Goal: Task Accomplishment & Management: Manage account settings

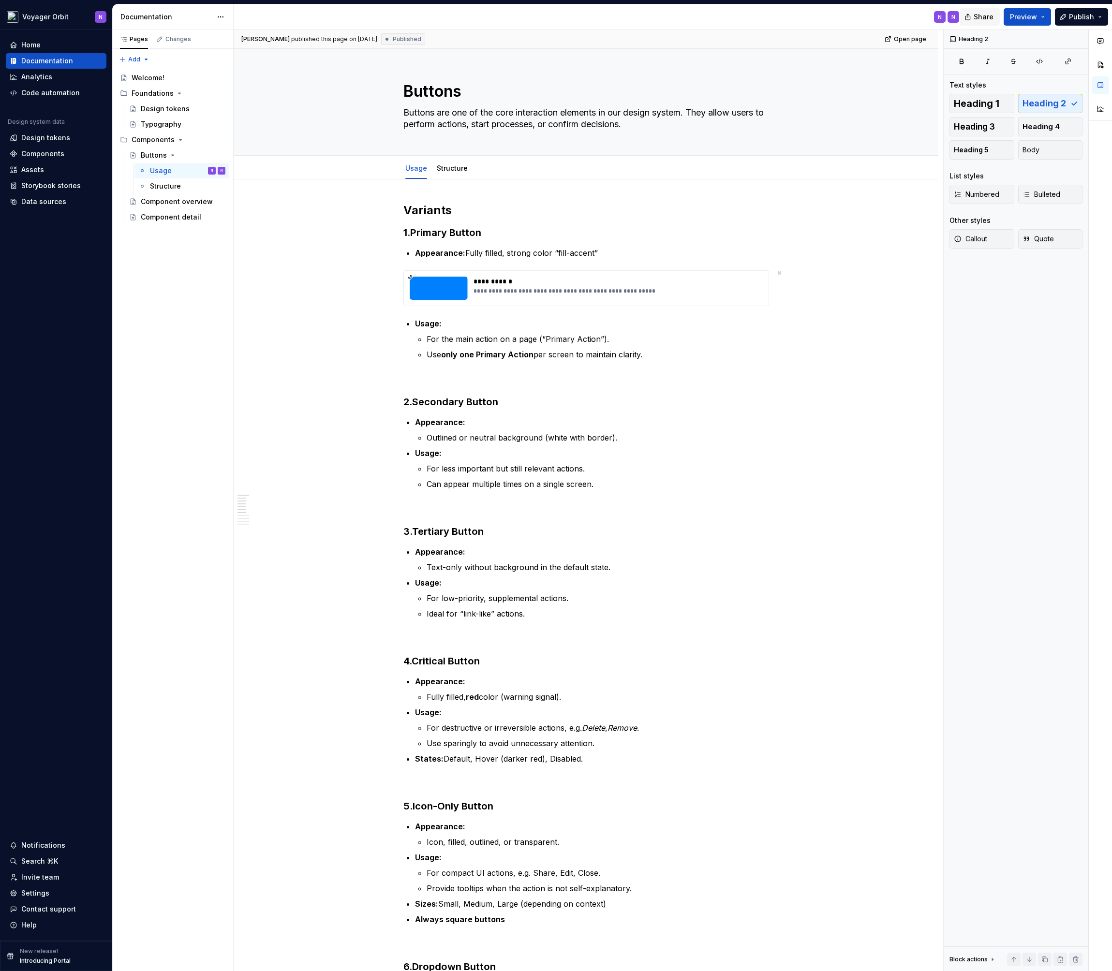
click at [981, 16] on span "Share" at bounding box center [984, 17] width 20 height 10
type textarea "*"
click at [35, 140] on div "Design tokens" at bounding box center [45, 138] width 49 height 10
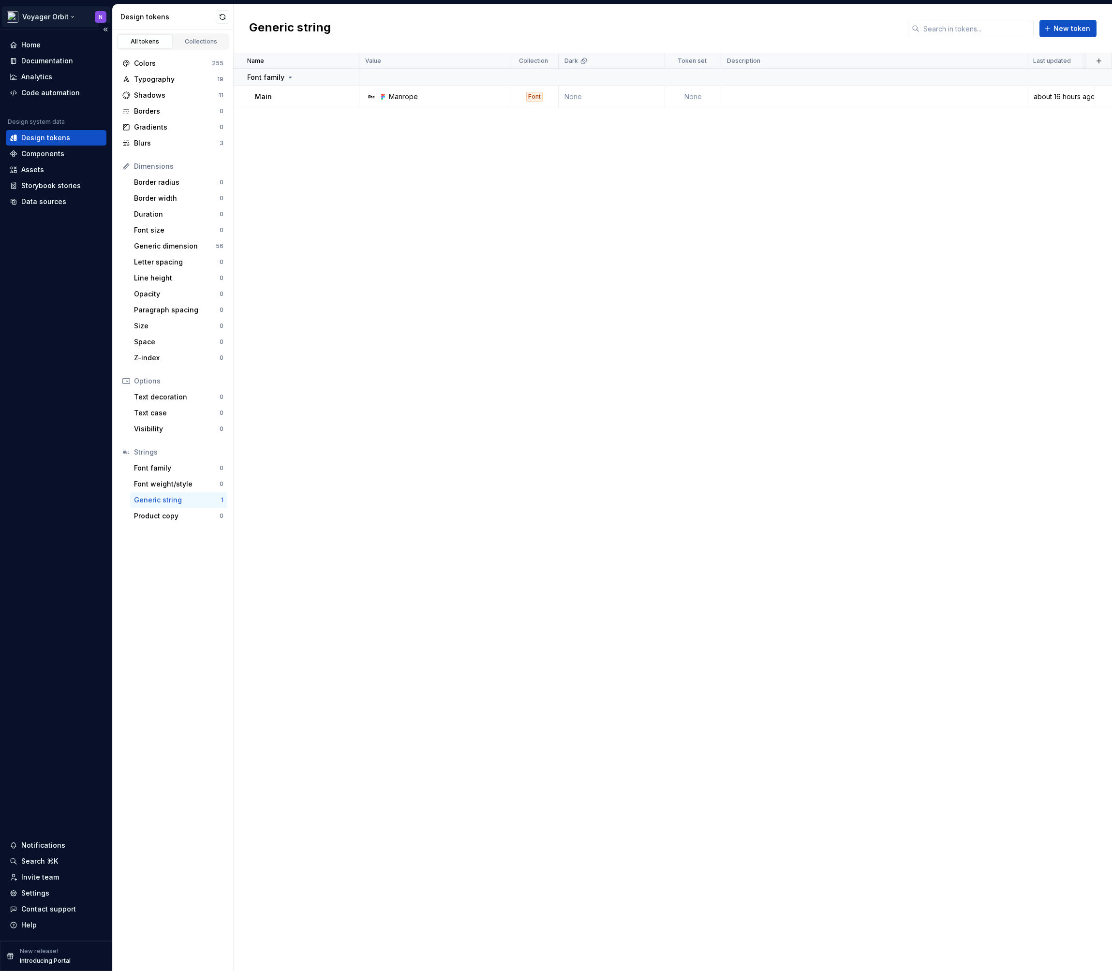
click at [44, 18] on html "Voyager Orbit N Home Documentation Analytics Code automation Design system data…" at bounding box center [556, 485] width 1112 height 971
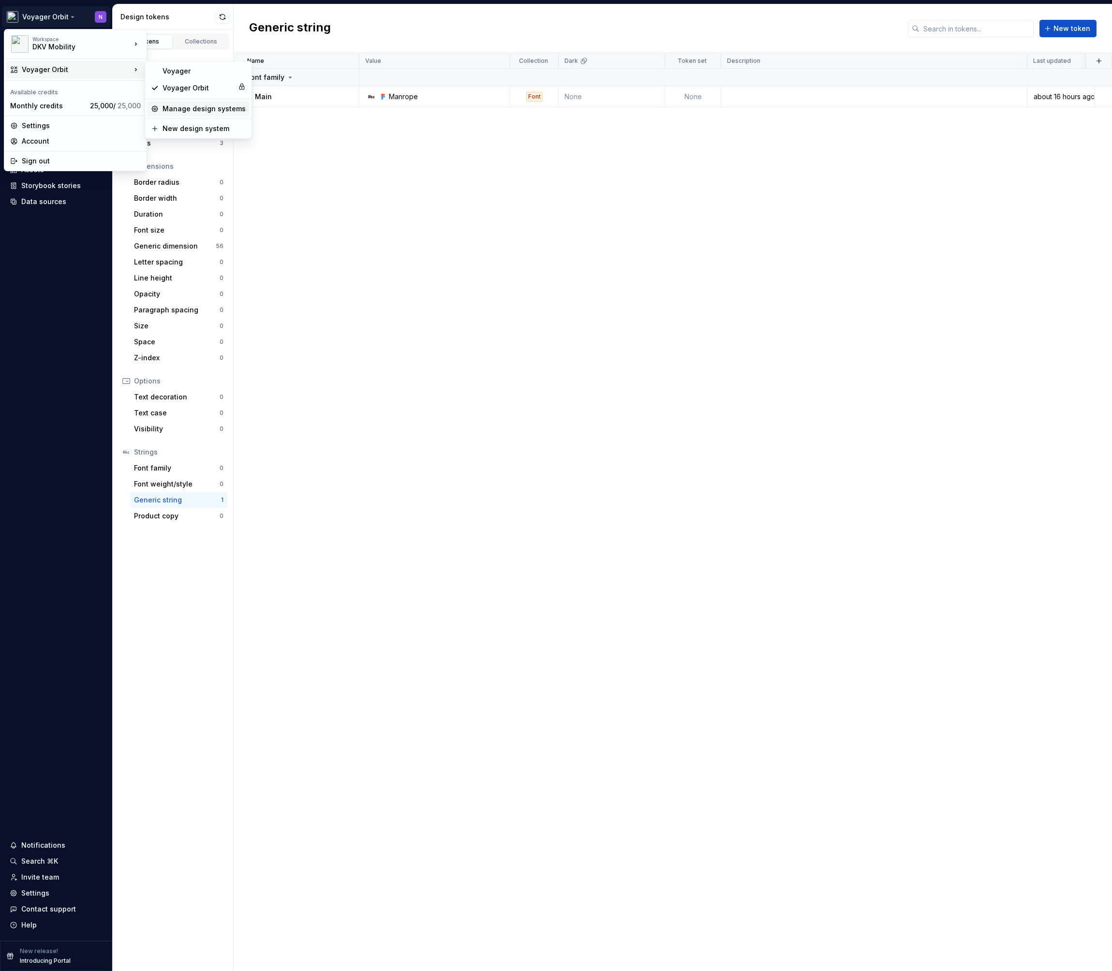
click at [207, 105] on div "Manage design systems" at bounding box center [204, 109] width 83 height 10
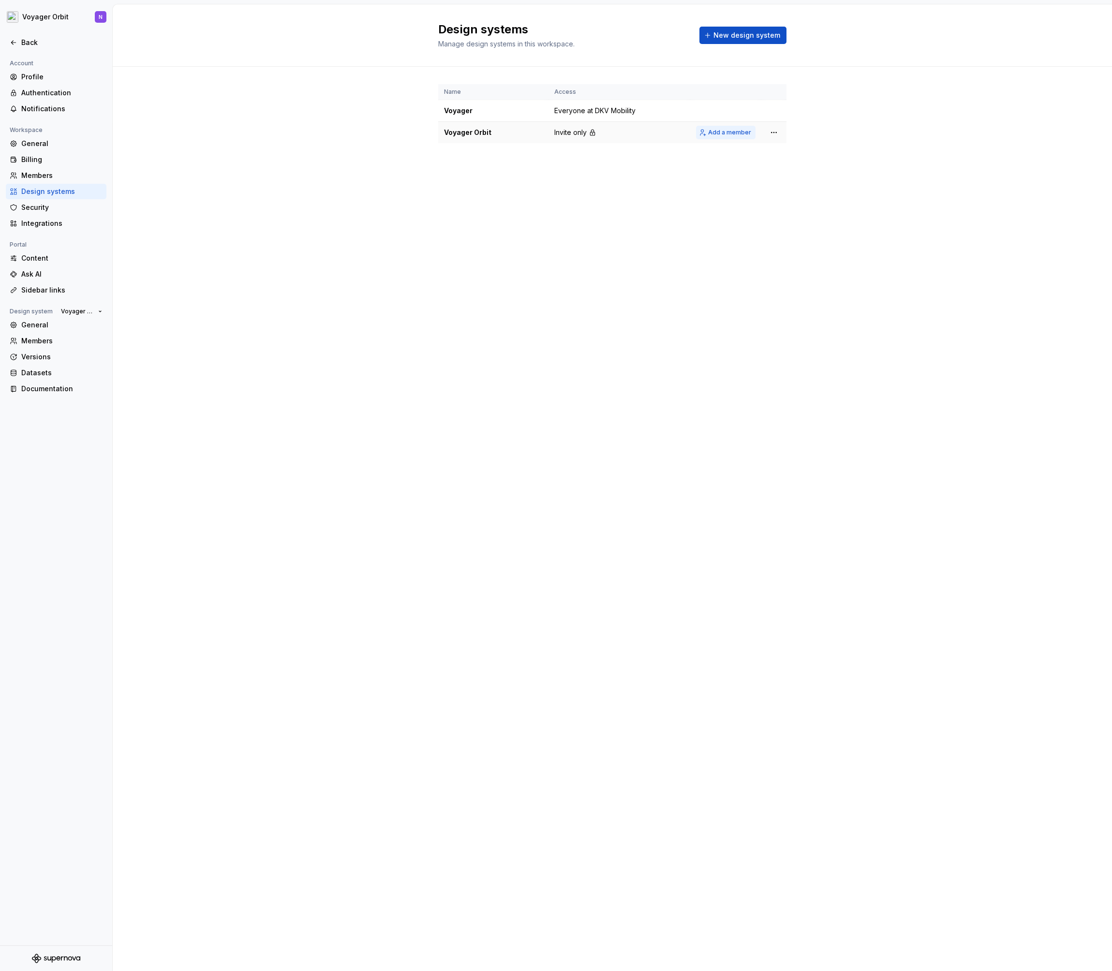
click at [727, 134] on span "Add a member" at bounding box center [729, 133] width 43 height 8
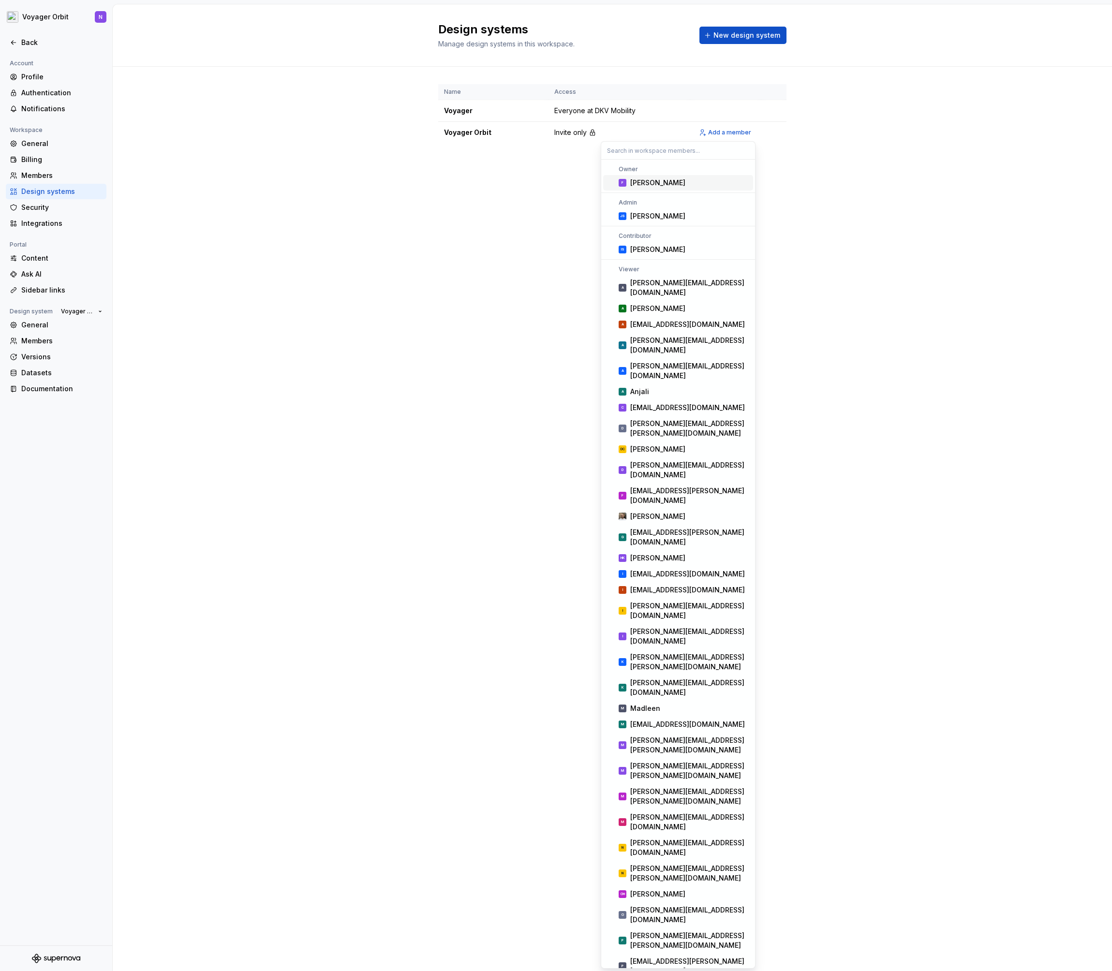
click at [687, 183] on div "[PERSON_NAME]" at bounding box center [689, 183] width 119 height 10
click at [659, 217] on div "[PERSON_NAME]" at bounding box center [657, 216] width 55 height 10
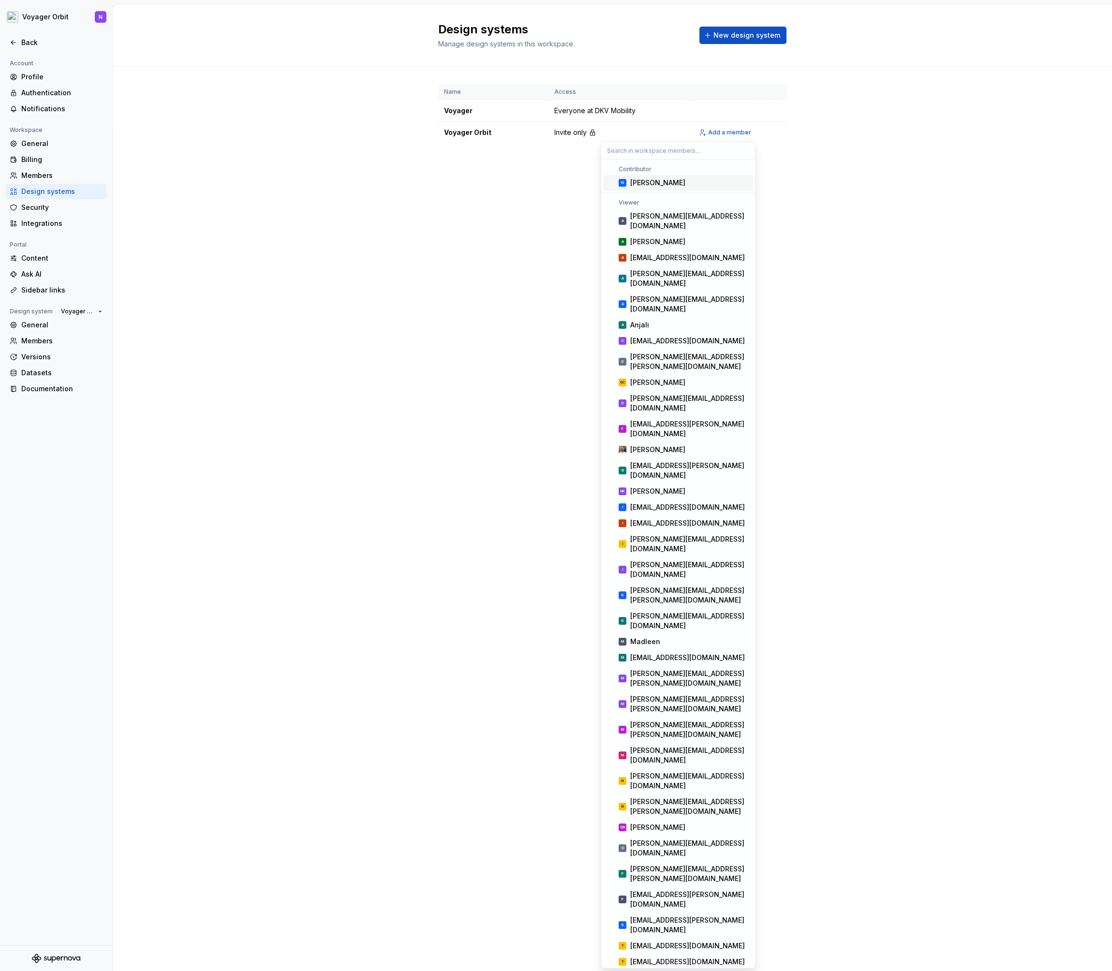
click at [669, 151] on input "text" at bounding box center [678, 150] width 154 height 17
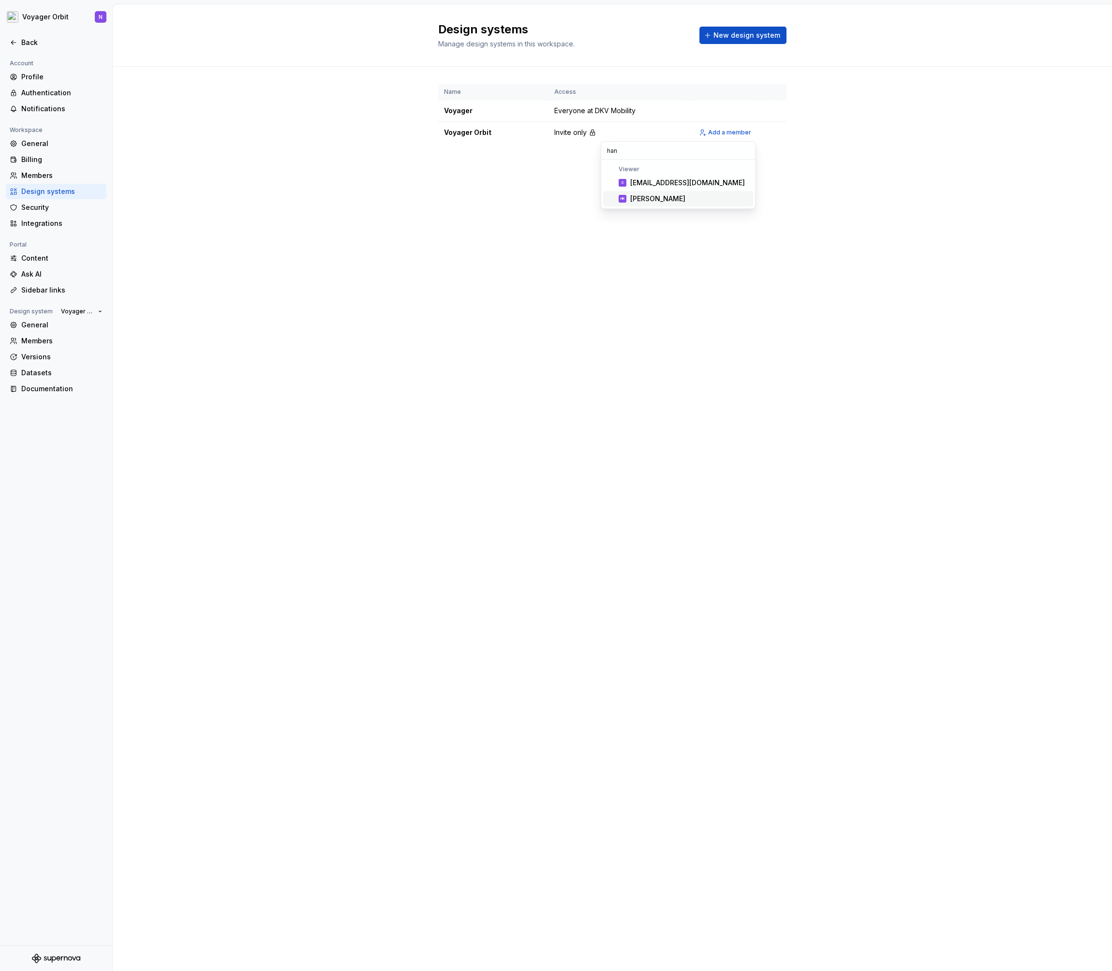
type input "han"
click at [667, 204] on div "[PERSON_NAME]" at bounding box center [657, 199] width 55 height 10
click at [811, 168] on div "Name Access Voyager Everyone at DKV Mobility Voyager Orbit Invite only Add a me…" at bounding box center [612, 123] width 999 height 113
click at [721, 133] on span "Add a member" at bounding box center [729, 133] width 43 height 8
type input "v"
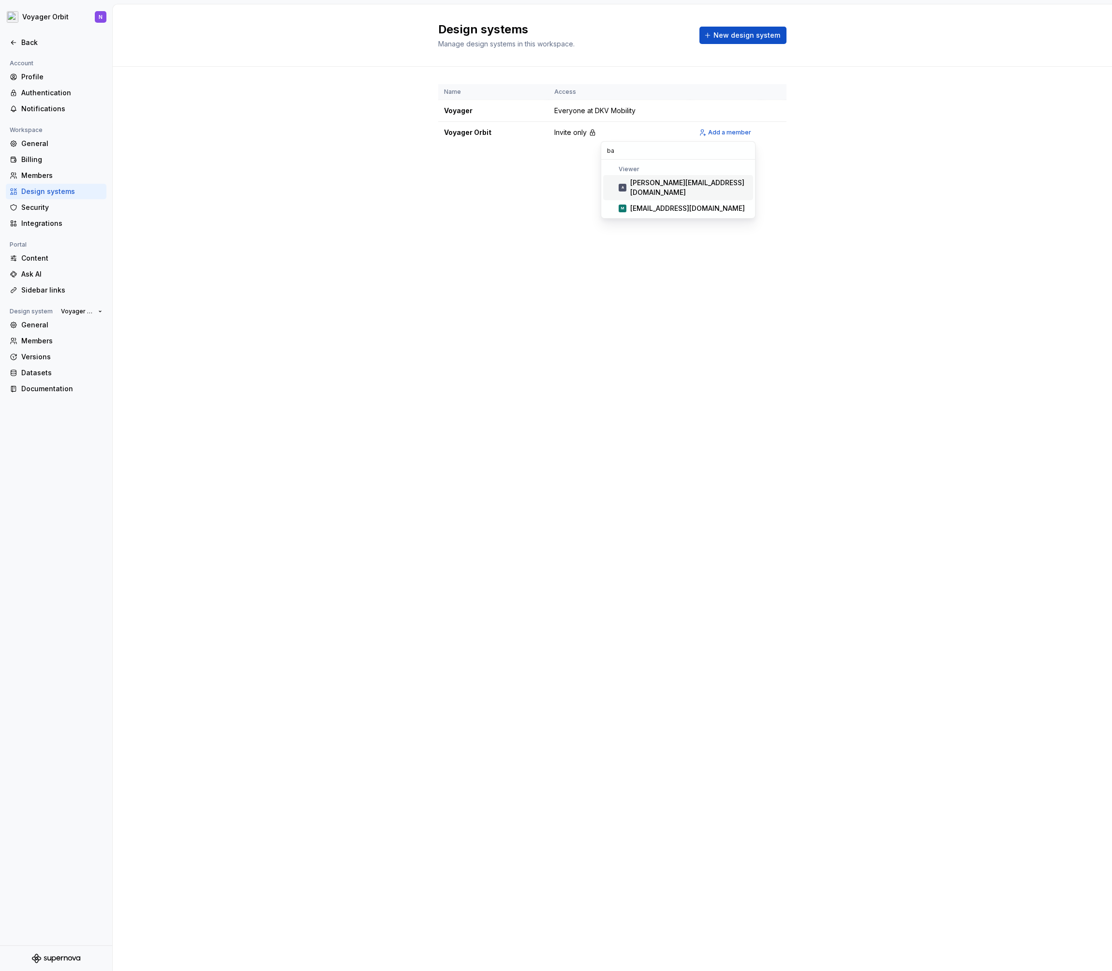
type input "b"
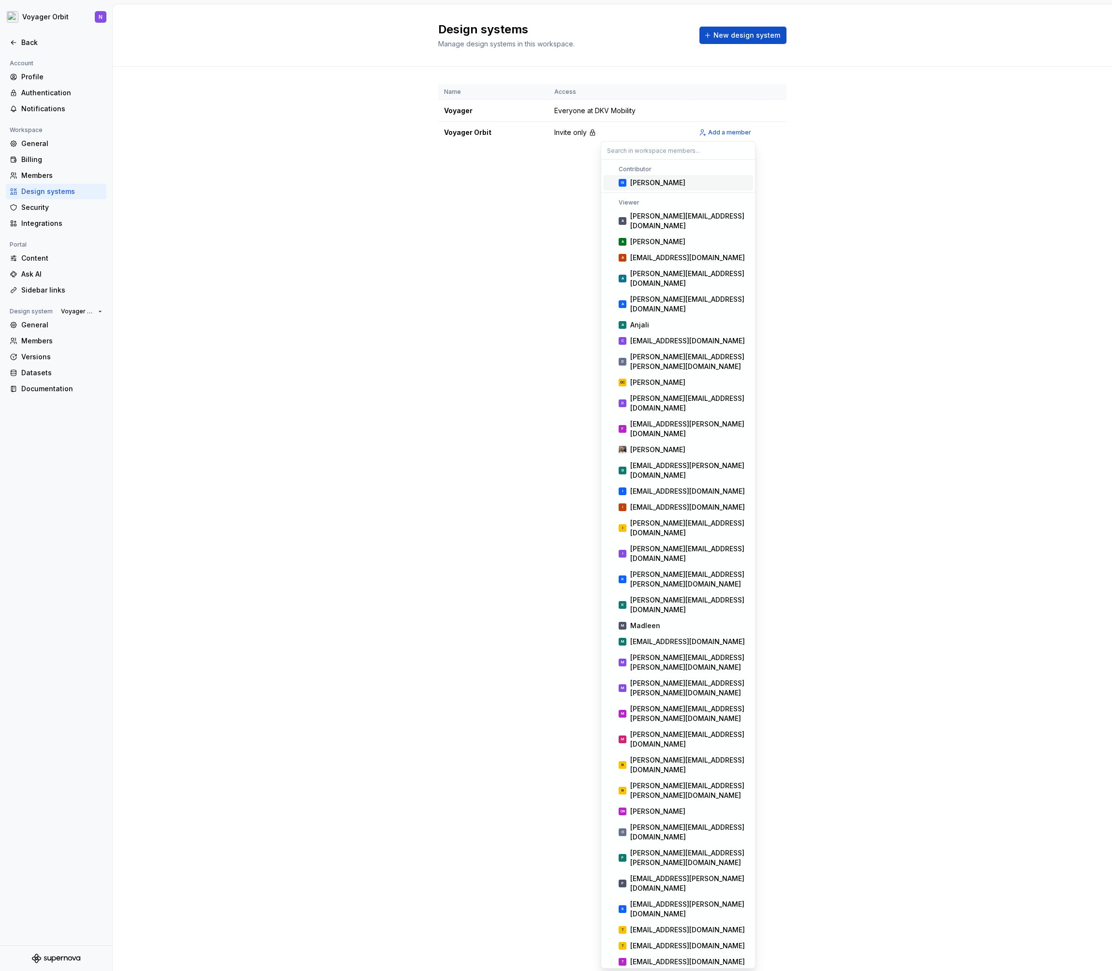
paste input "[EMAIL_ADDRESS][DOMAIN_NAME]"
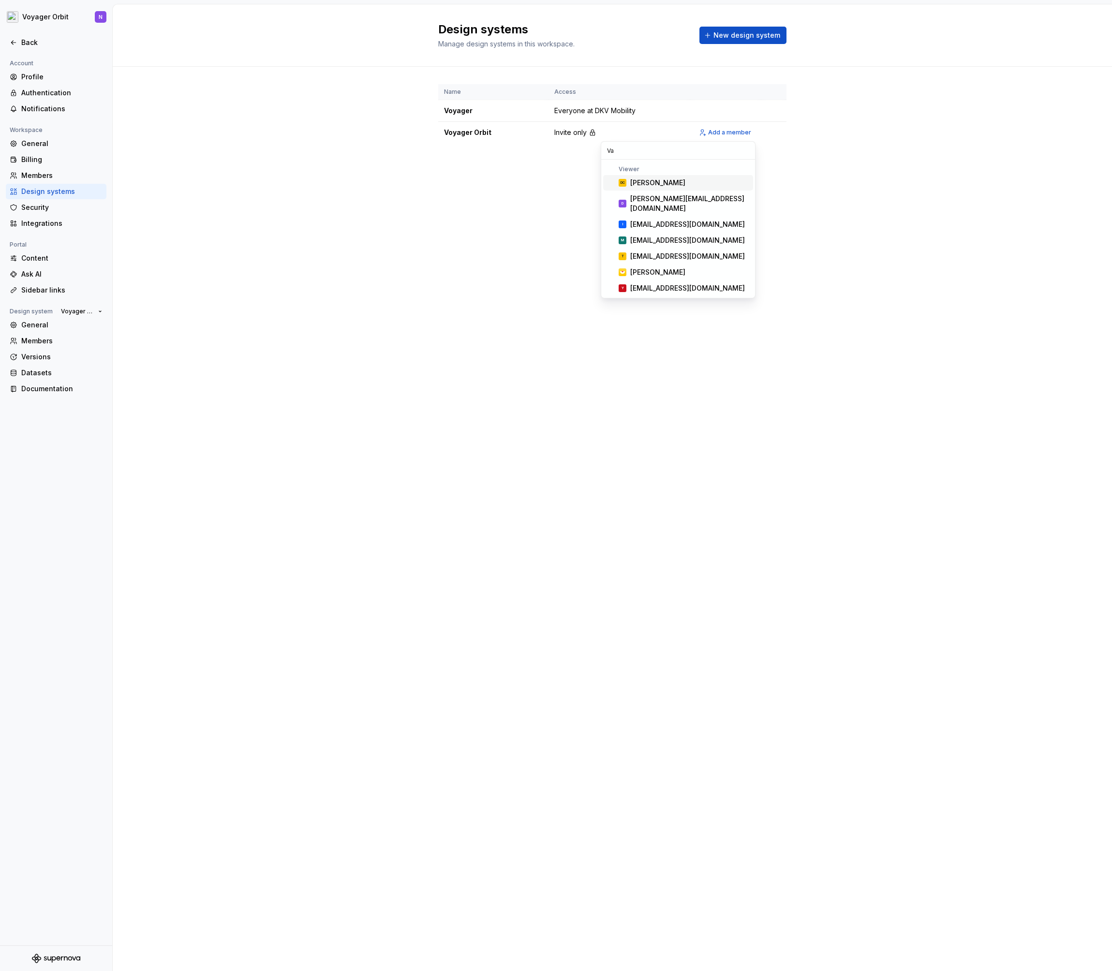
type input "V"
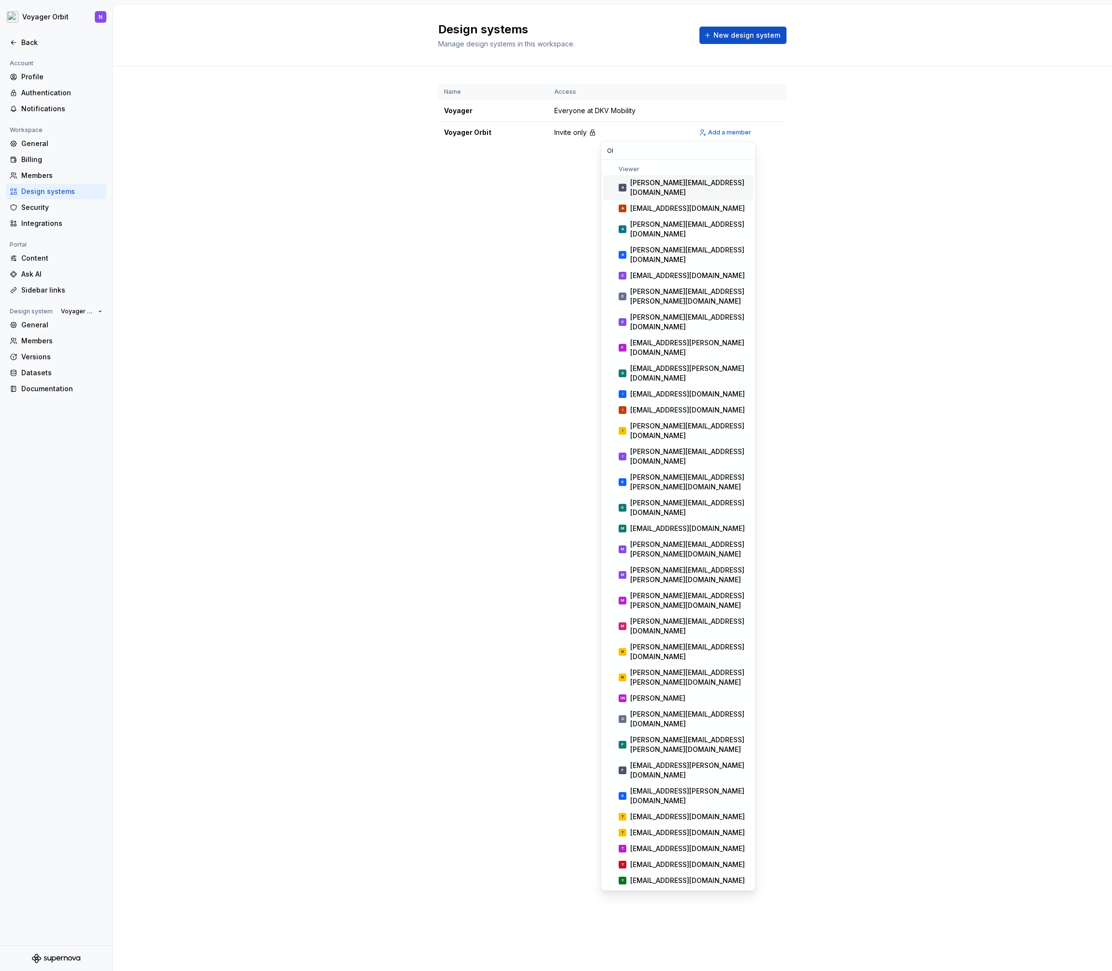
type input "O"
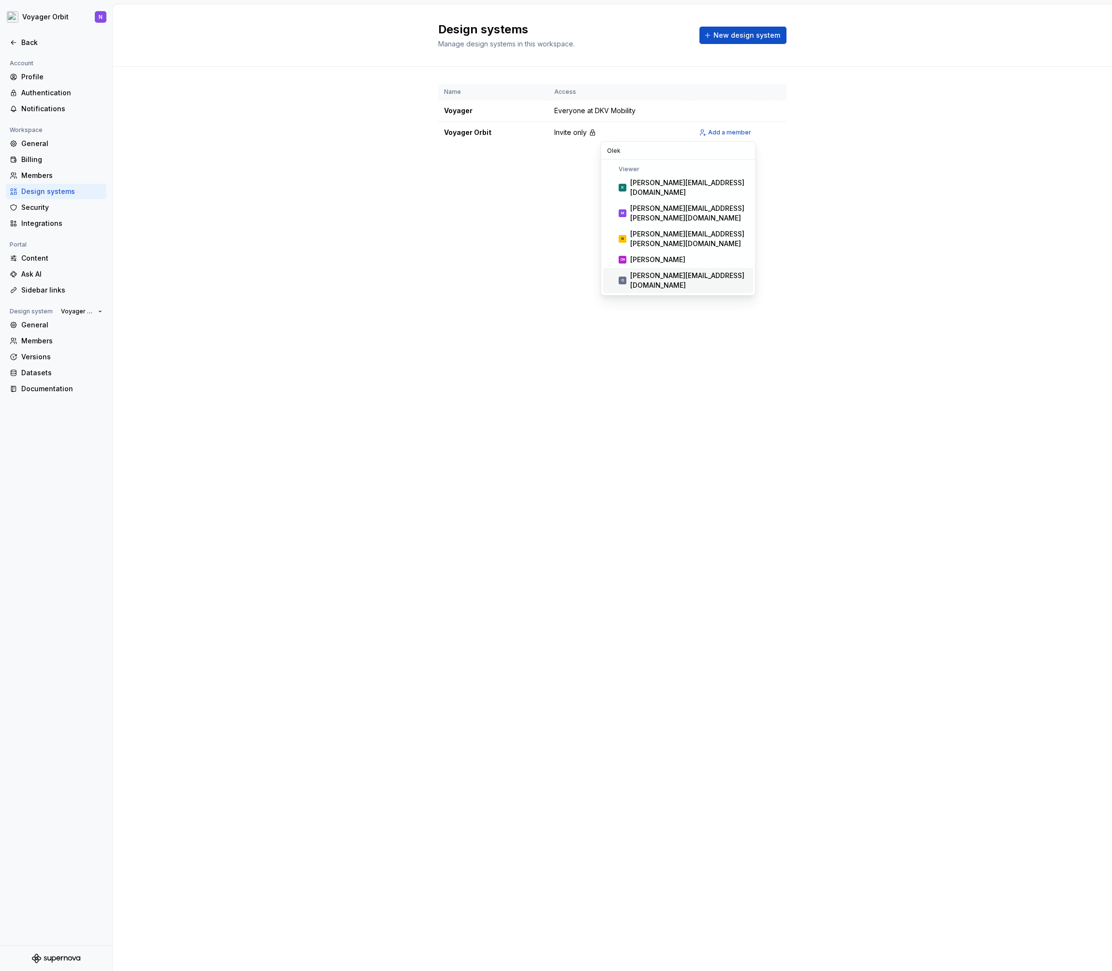
click at [676, 271] on div "[PERSON_NAME][EMAIL_ADDRESS][DOMAIN_NAME]" at bounding box center [689, 280] width 119 height 19
click at [652, 153] on input "Olek" at bounding box center [678, 150] width 154 height 17
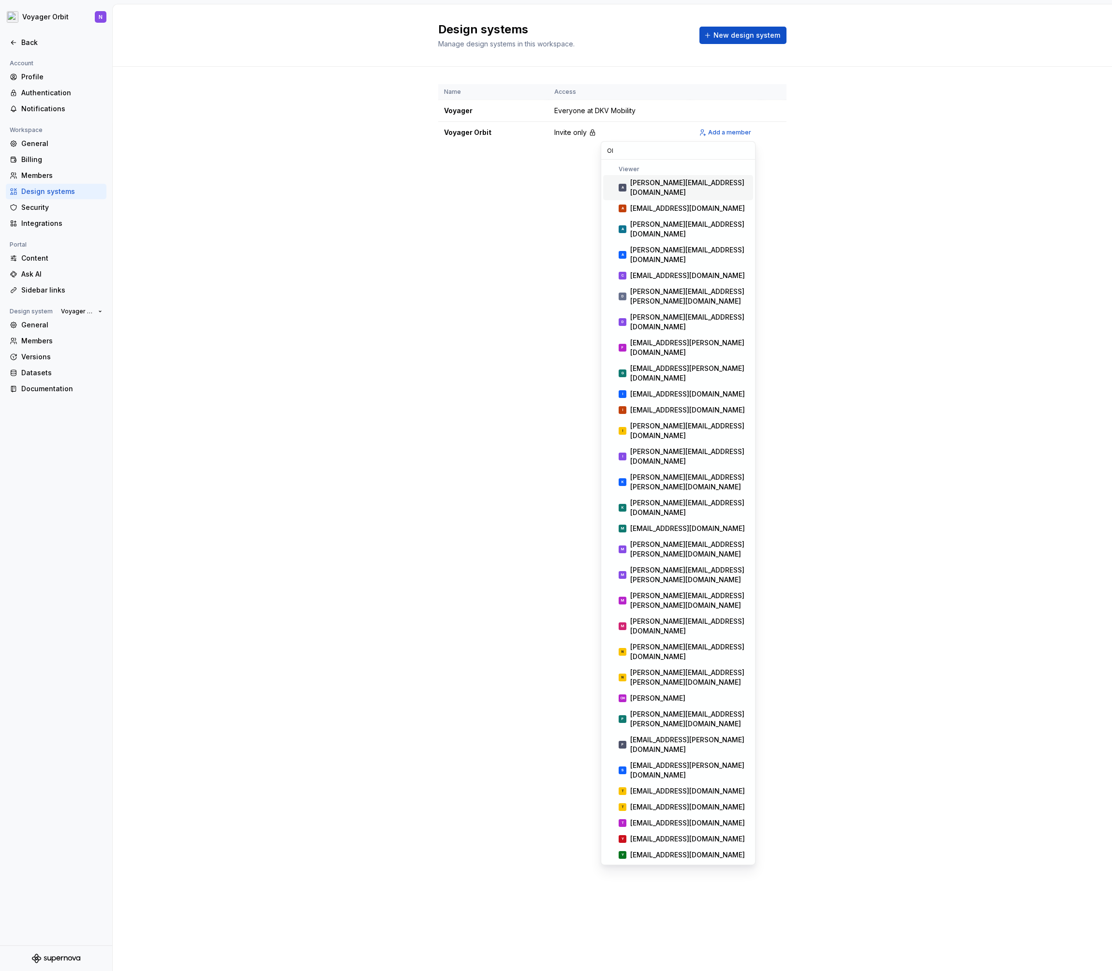
type input "O"
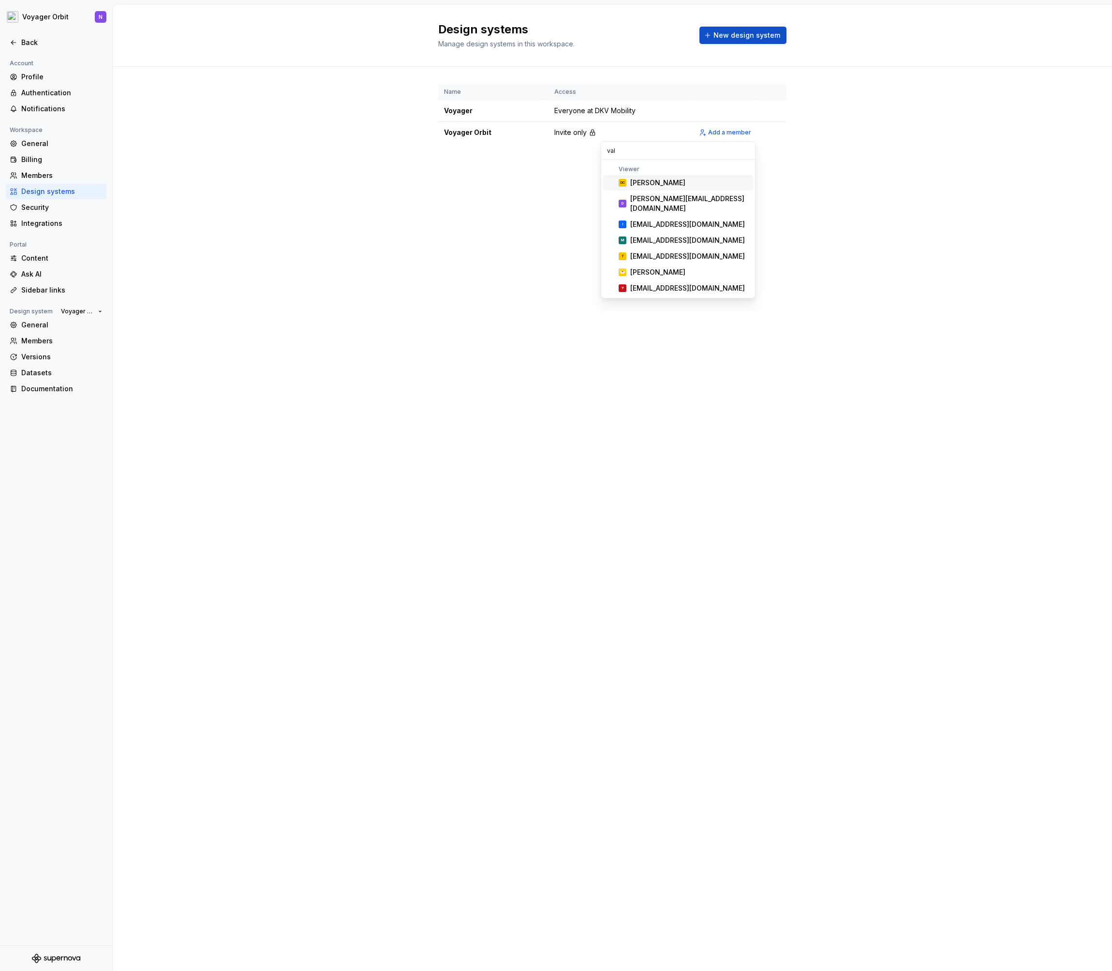
type input "vale"
click at [586, 213] on div "Design systems Manage design systems in this workspace. New design system Name …" at bounding box center [612, 487] width 999 height 967
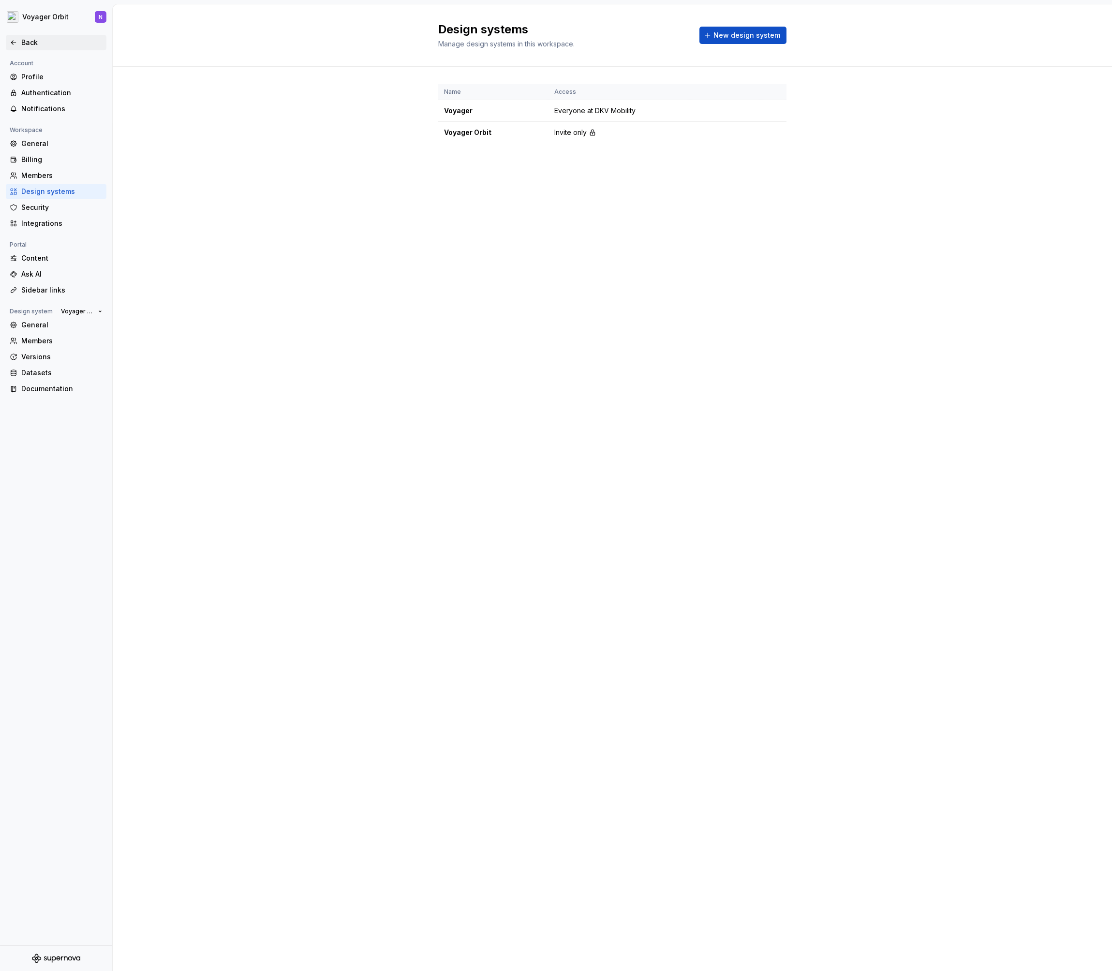
click at [34, 35] on div "Back" at bounding box center [56, 42] width 101 height 15
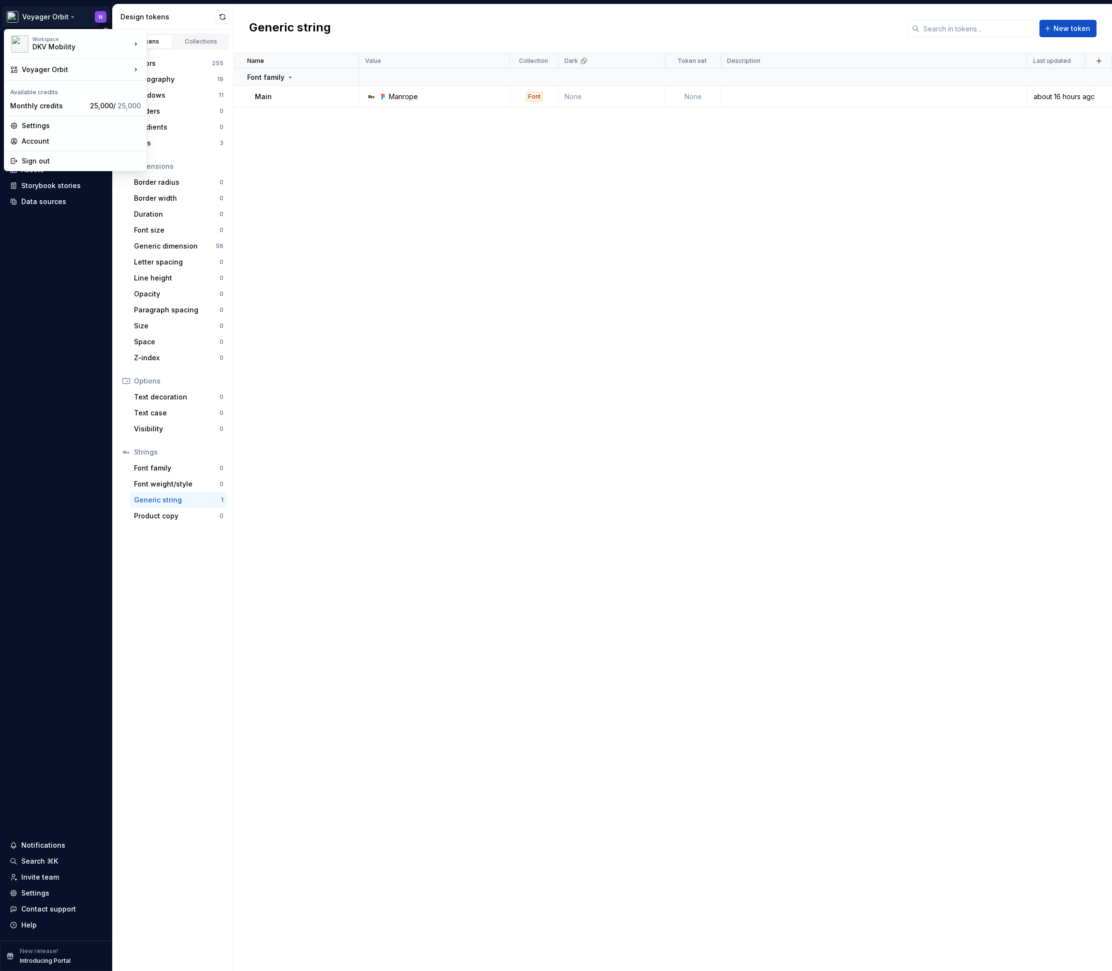
click at [42, 16] on html "Voyager Orbit N Home Documentation Analytics Code automation Design system data…" at bounding box center [556, 485] width 1112 height 971
click at [50, 45] on div "DKV Mobility" at bounding box center [73, 47] width 82 height 10
click at [183, 64] on div "Voyager" at bounding box center [198, 70] width 103 height 15
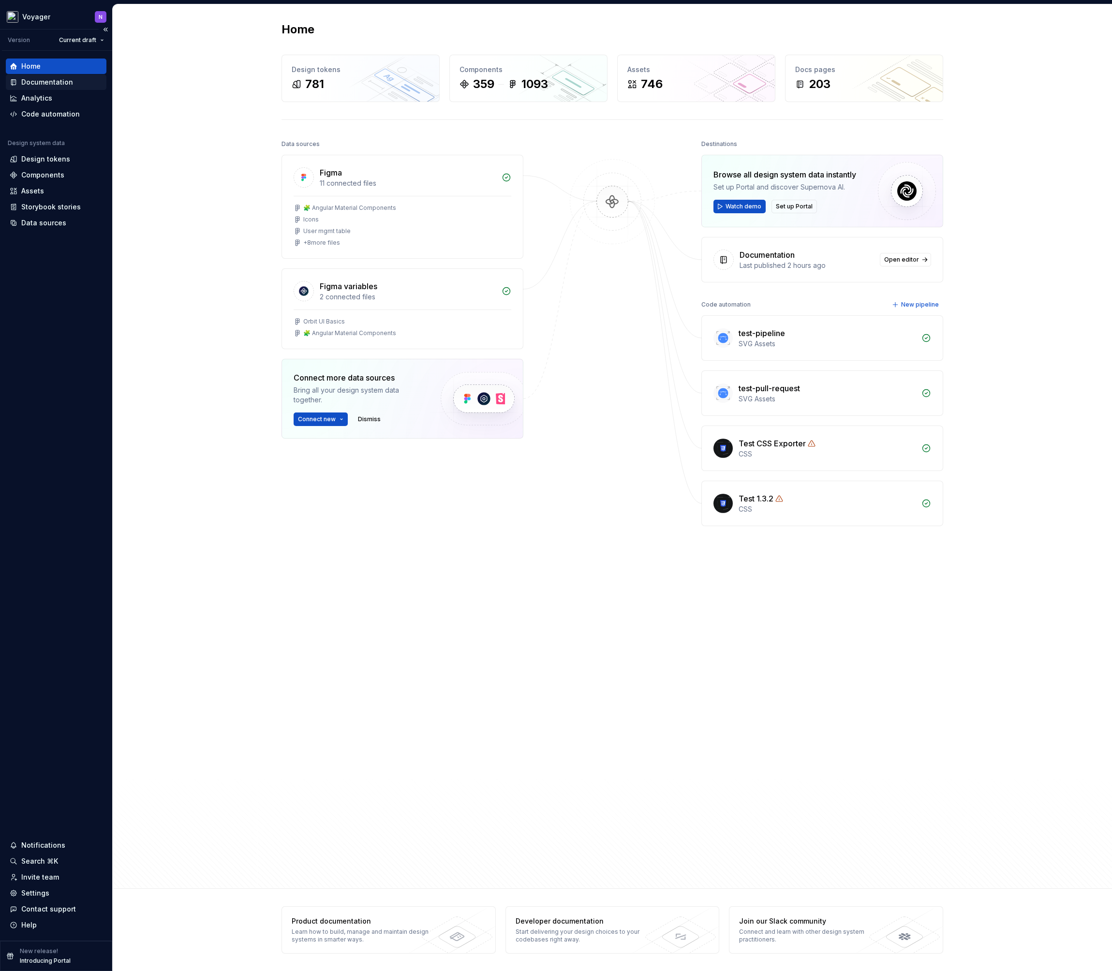
click at [49, 81] on div "Documentation" at bounding box center [47, 82] width 52 height 10
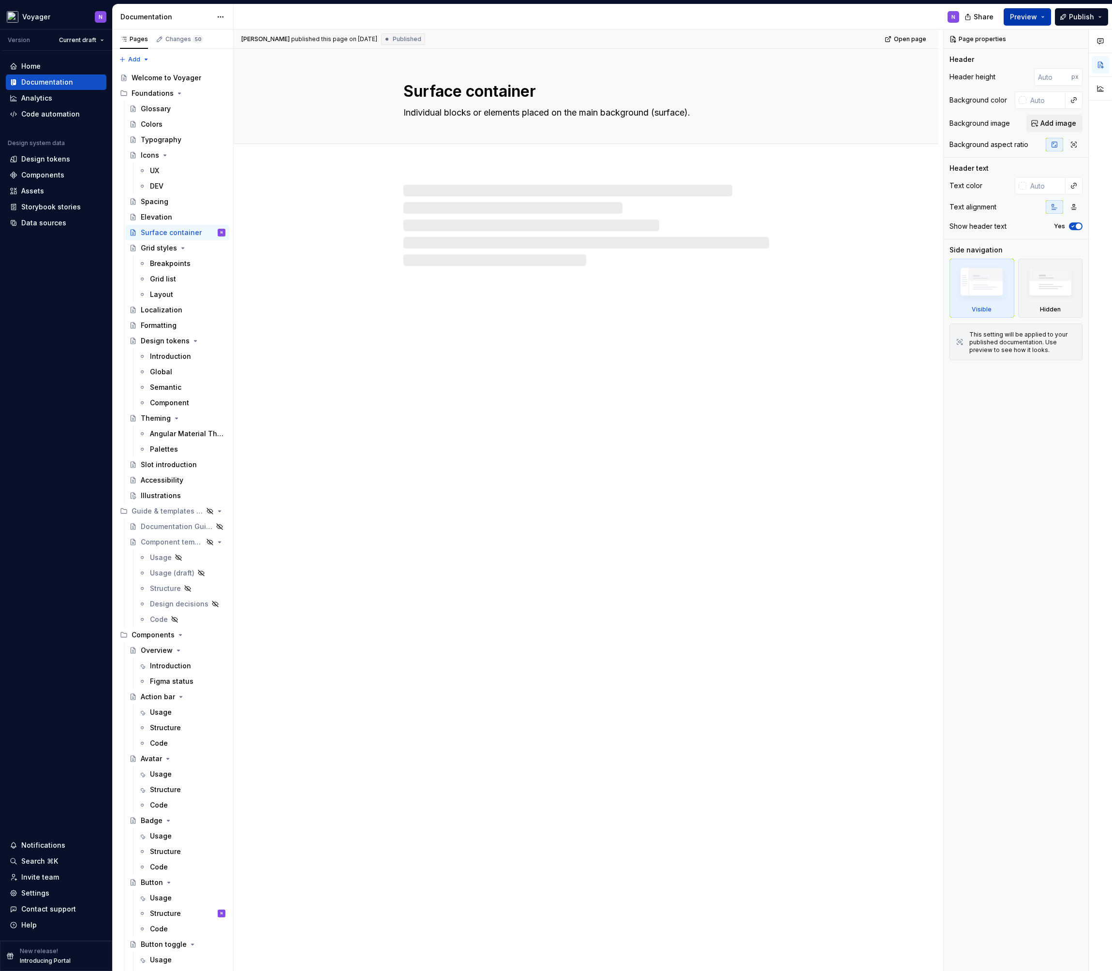
click at [1036, 13] on span "Preview" at bounding box center [1023, 17] width 27 height 10
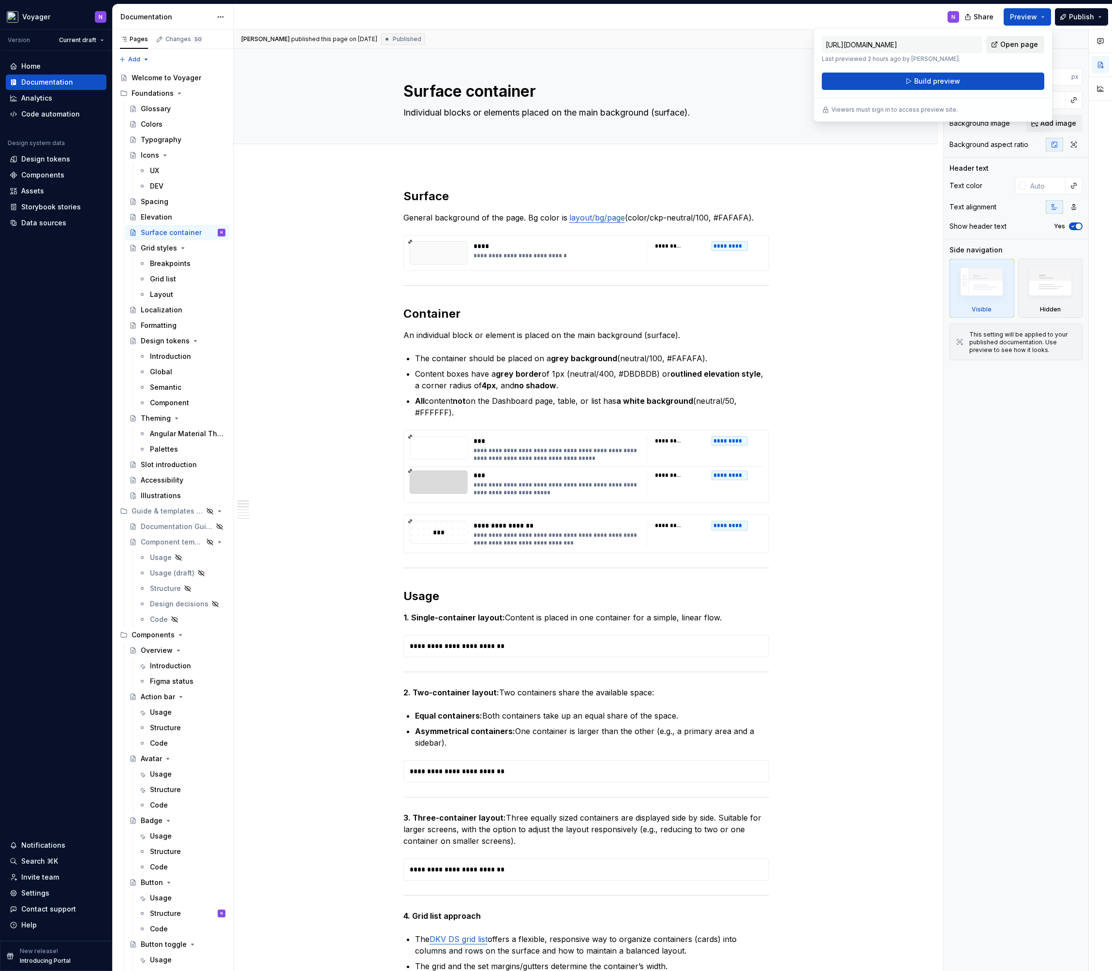
click at [1015, 48] on span "Open page" at bounding box center [1019, 45] width 38 height 10
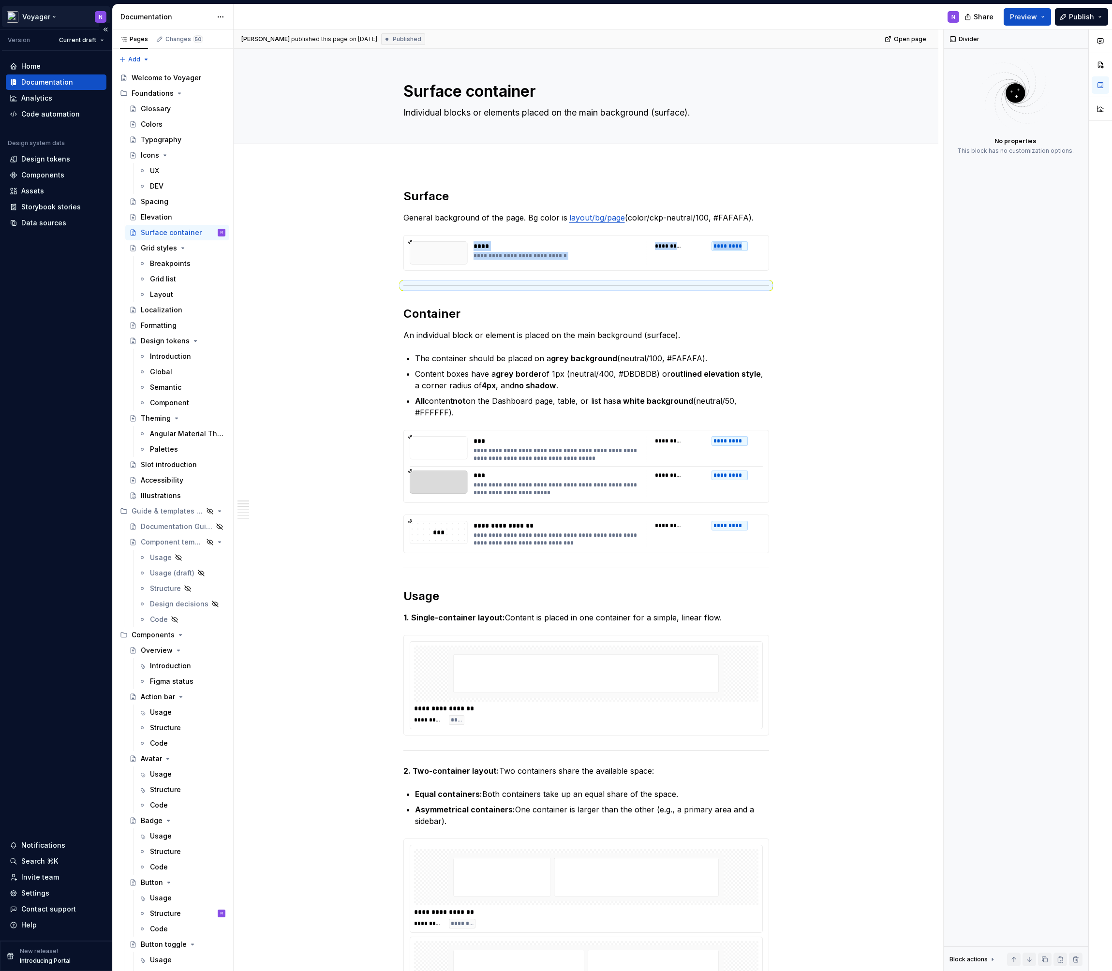
click at [55, 22] on html "Voyager N Version Current draft Home Documentation Analytics Code automation De…" at bounding box center [556, 485] width 1112 height 971
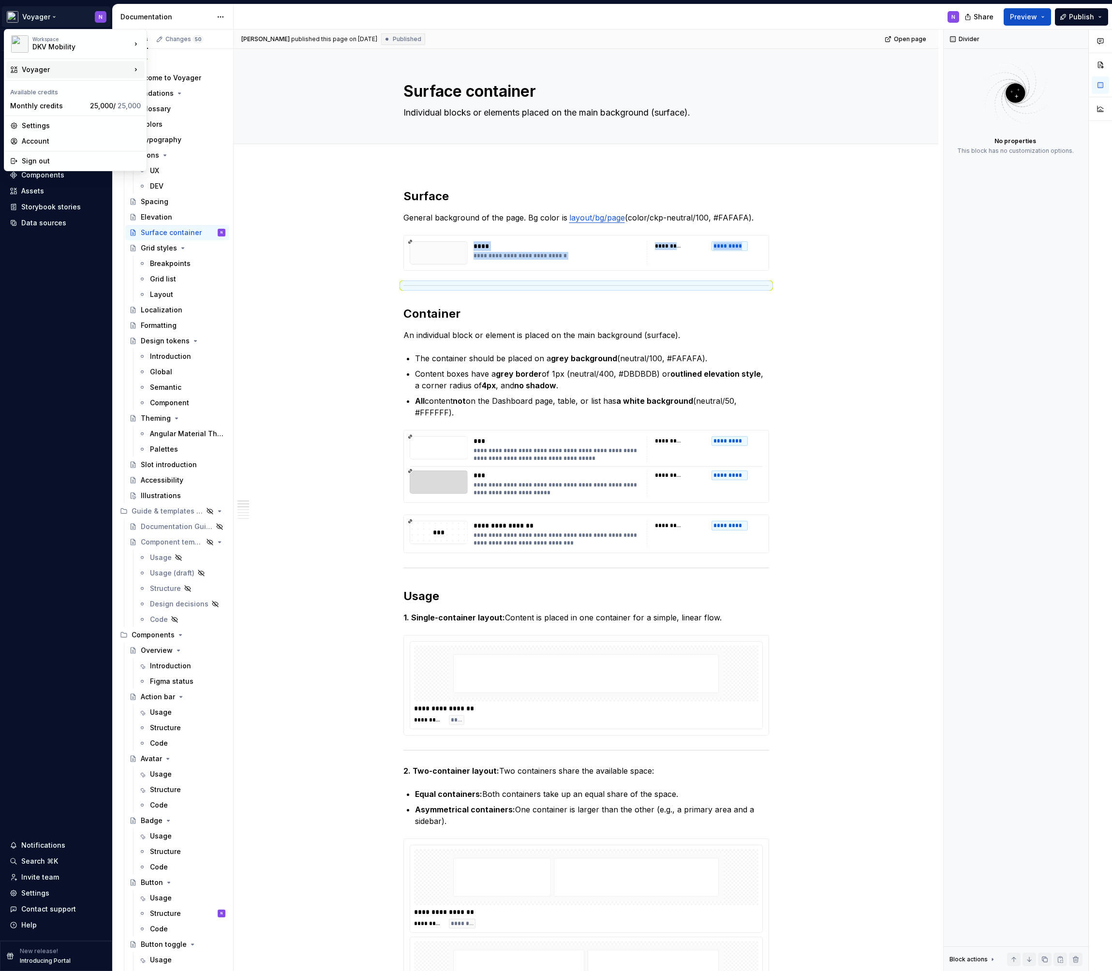
type textarea "*"
click at [182, 83] on div "Voyager Orbit" at bounding box center [199, 88] width 72 height 10
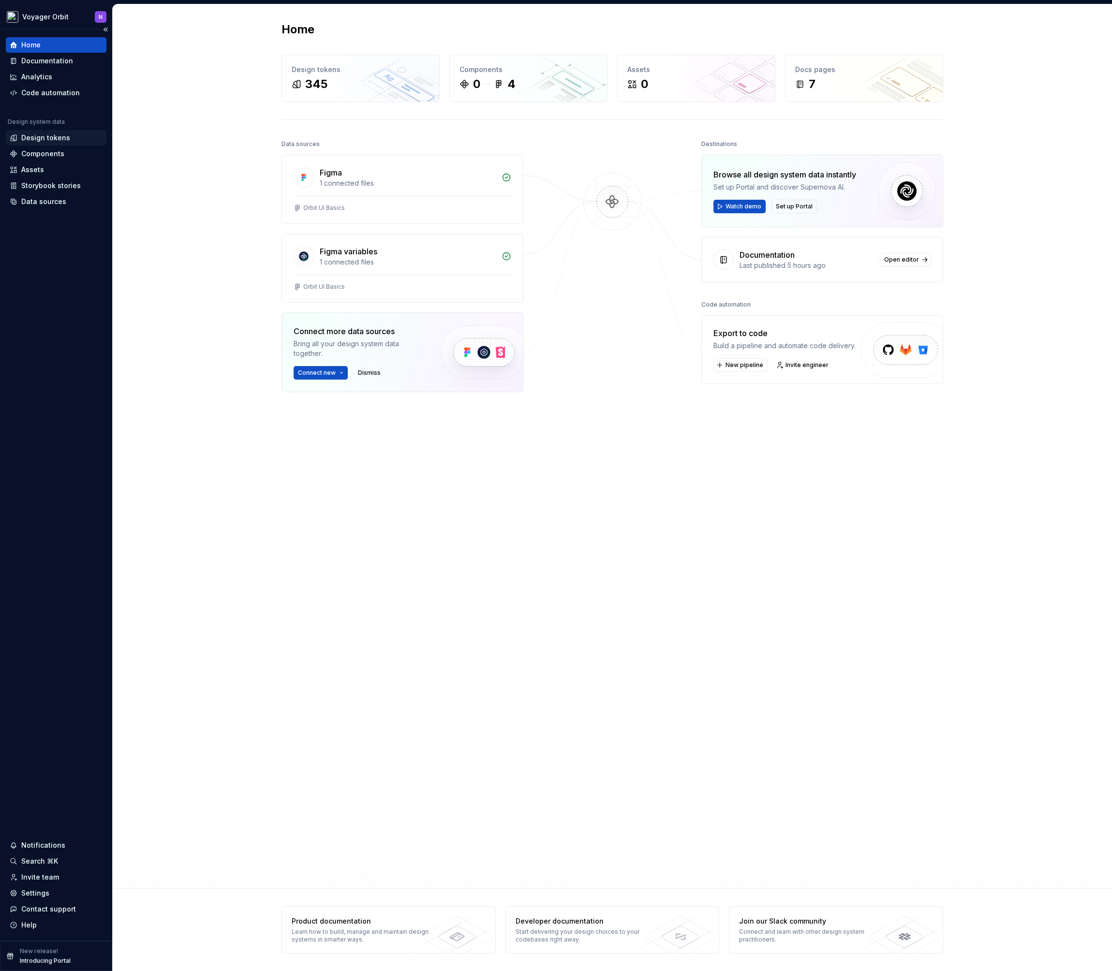
click at [59, 139] on div "Design tokens" at bounding box center [45, 138] width 49 height 10
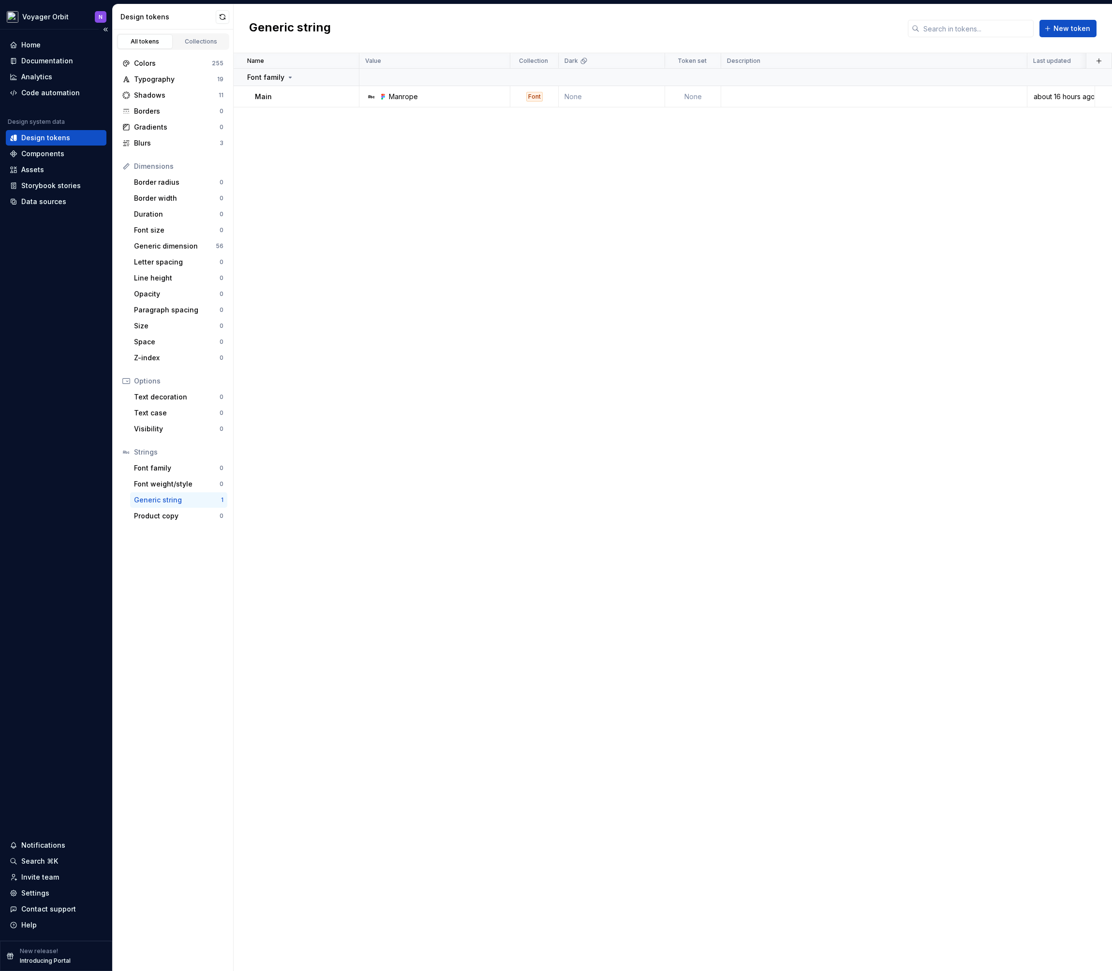
click at [72, 32] on div "Home Documentation Analytics Code automation Design system data Design tokens C…" at bounding box center [56, 485] width 112 height 911
click at [60, 47] on div "Home" at bounding box center [56, 45] width 93 height 10
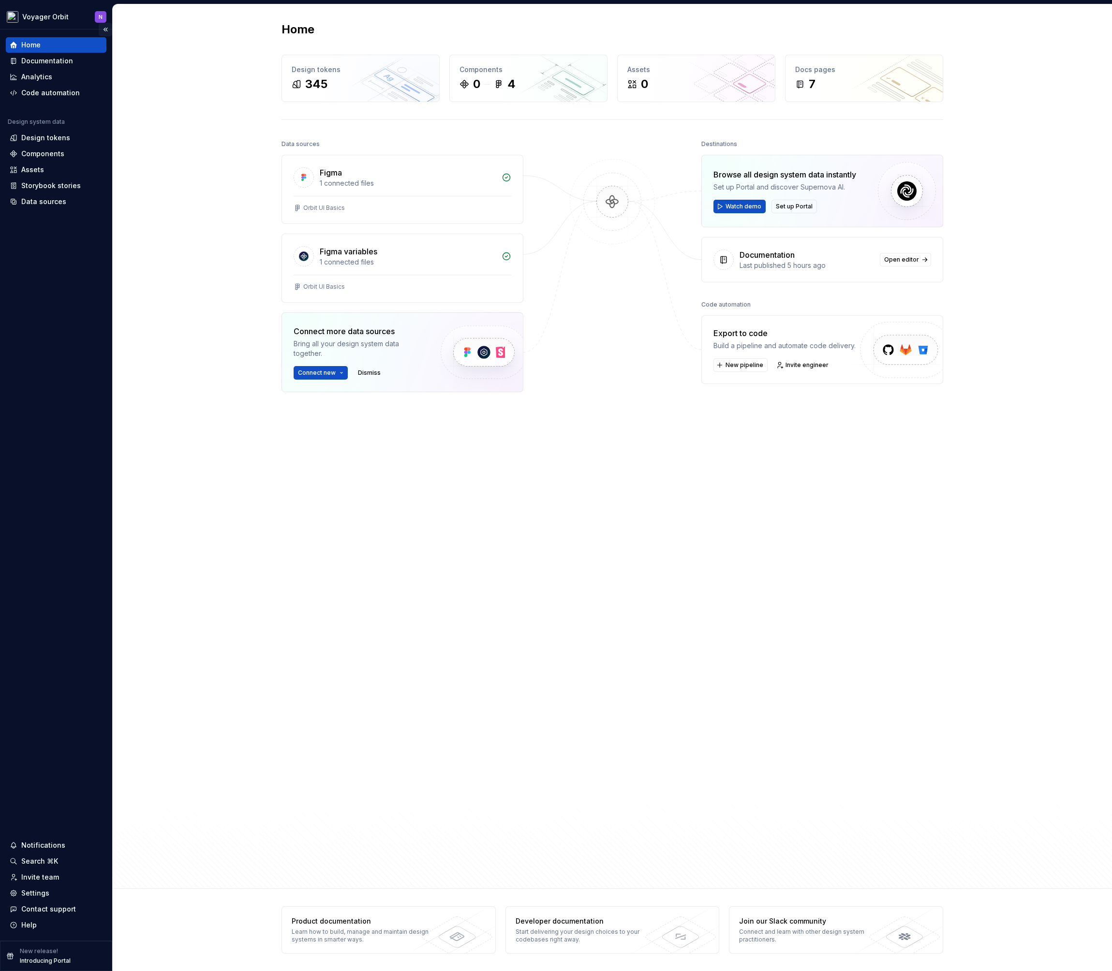
click at [104, 28] on button "Collapse sidebar" at bounding box center [106, 30] width 14 height 14
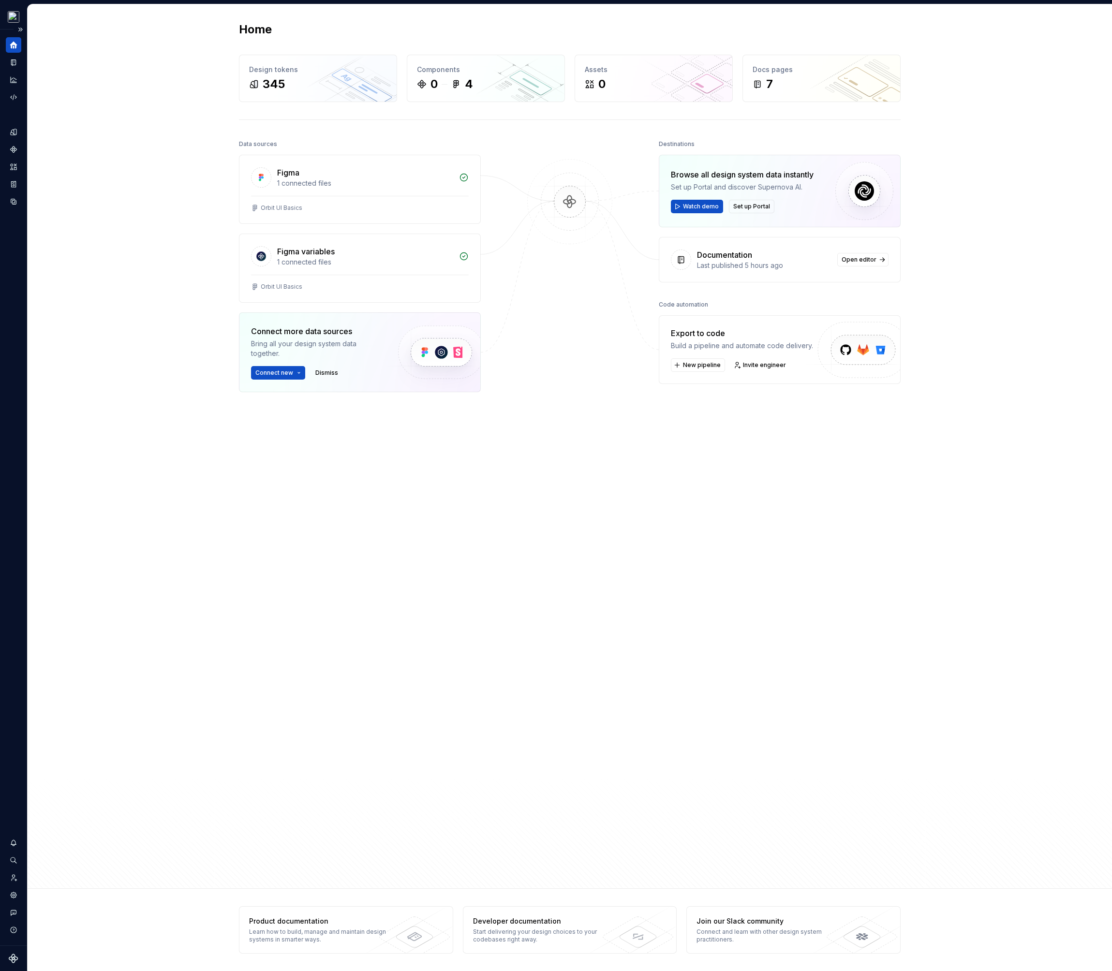
click at [19, 39] on div "Home" at bounding box center [13, 44] width 15 height 15
click at [23, 30] on button "Expand sidebar" at bounding box center [21, 30] width 14 height 14
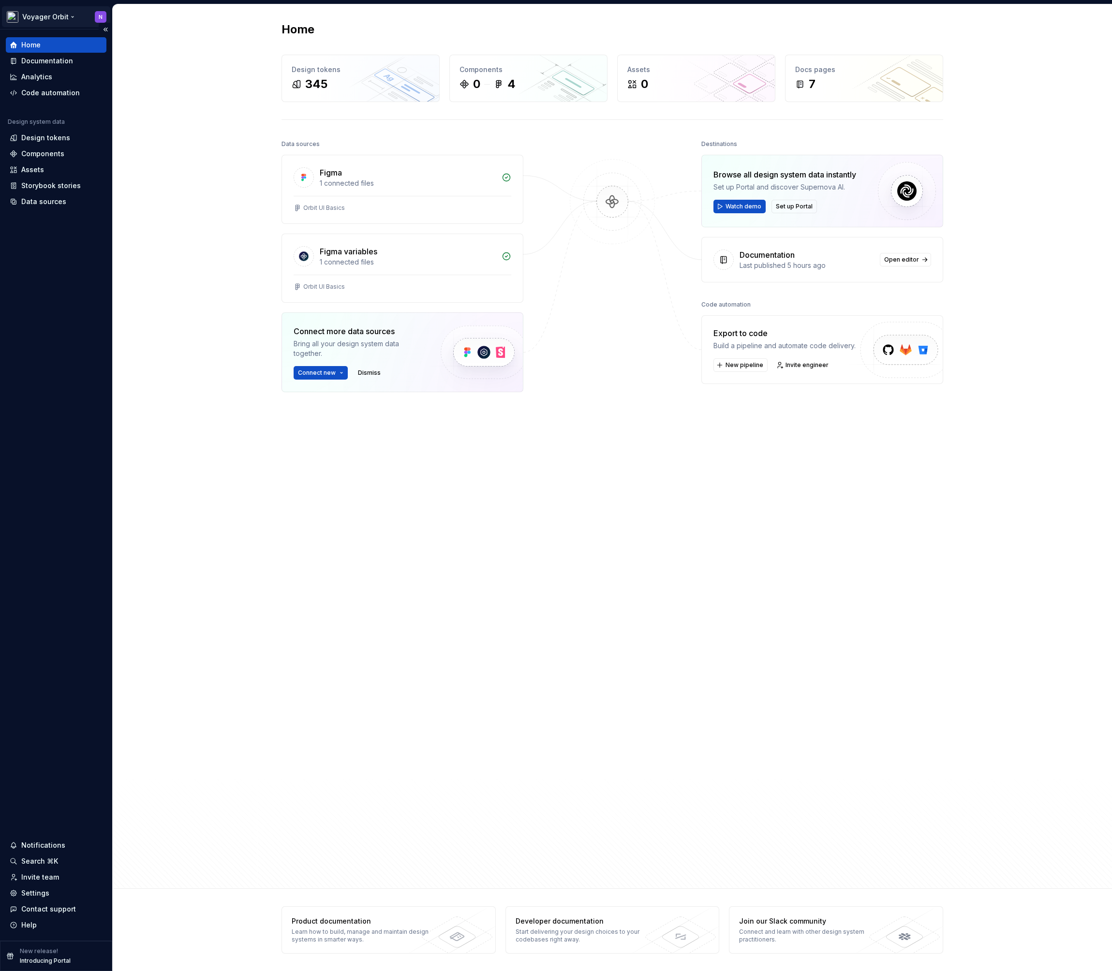
click at [62, 24] on html "Voyager Orbit N Home Documentation Analytics Code automation Design system data…" at bounding box center [556, 485] width 1112 height 971
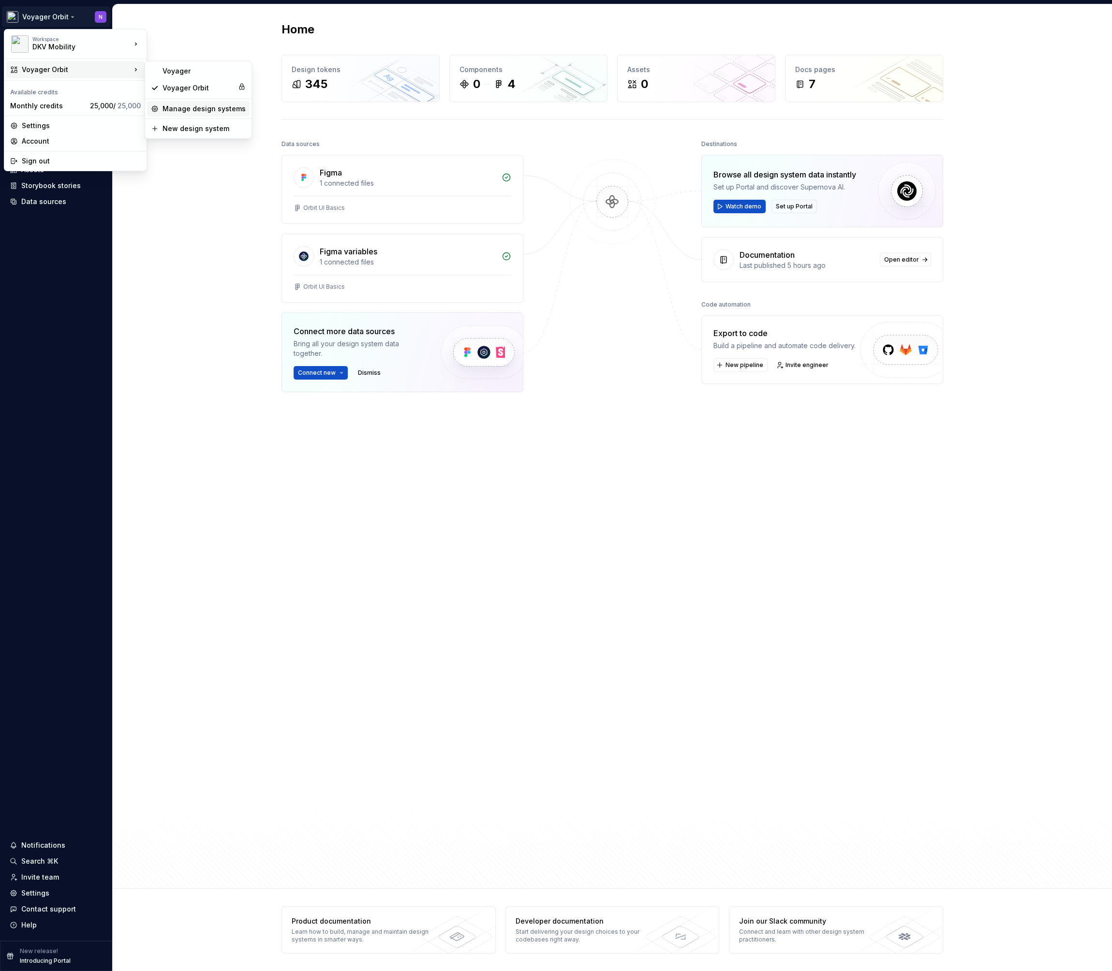
click at [197, 106] on div "Manage design systems" at bounding box center [204, 109] width 83 height 10
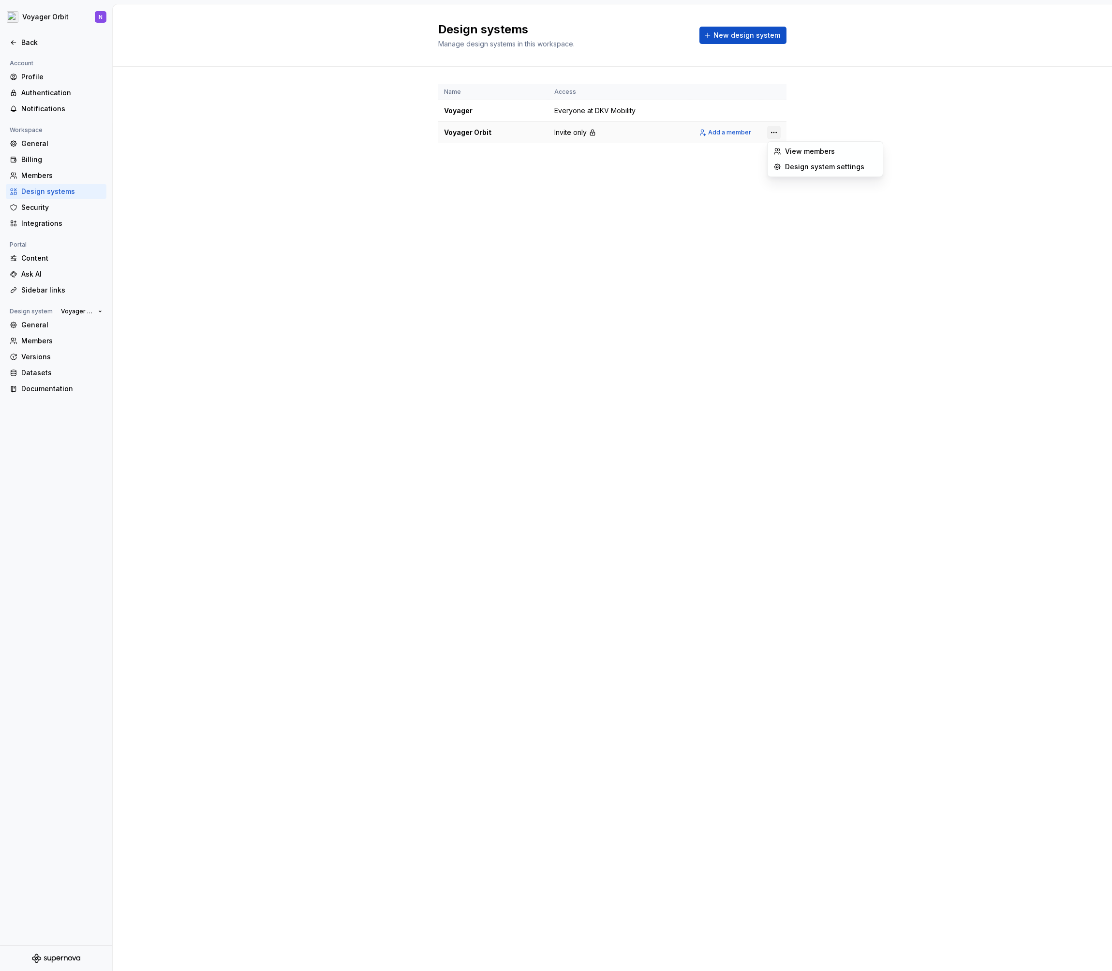
click at [778, 133] on html "Voyager Orbit N Back Account Profile Authentication Notifications Workspace Gen…" at bounding box center [556, 485] width 1112 height 971
click at [792, 149] on div "View members" at bounding box center [831, 152] width 92 height 10
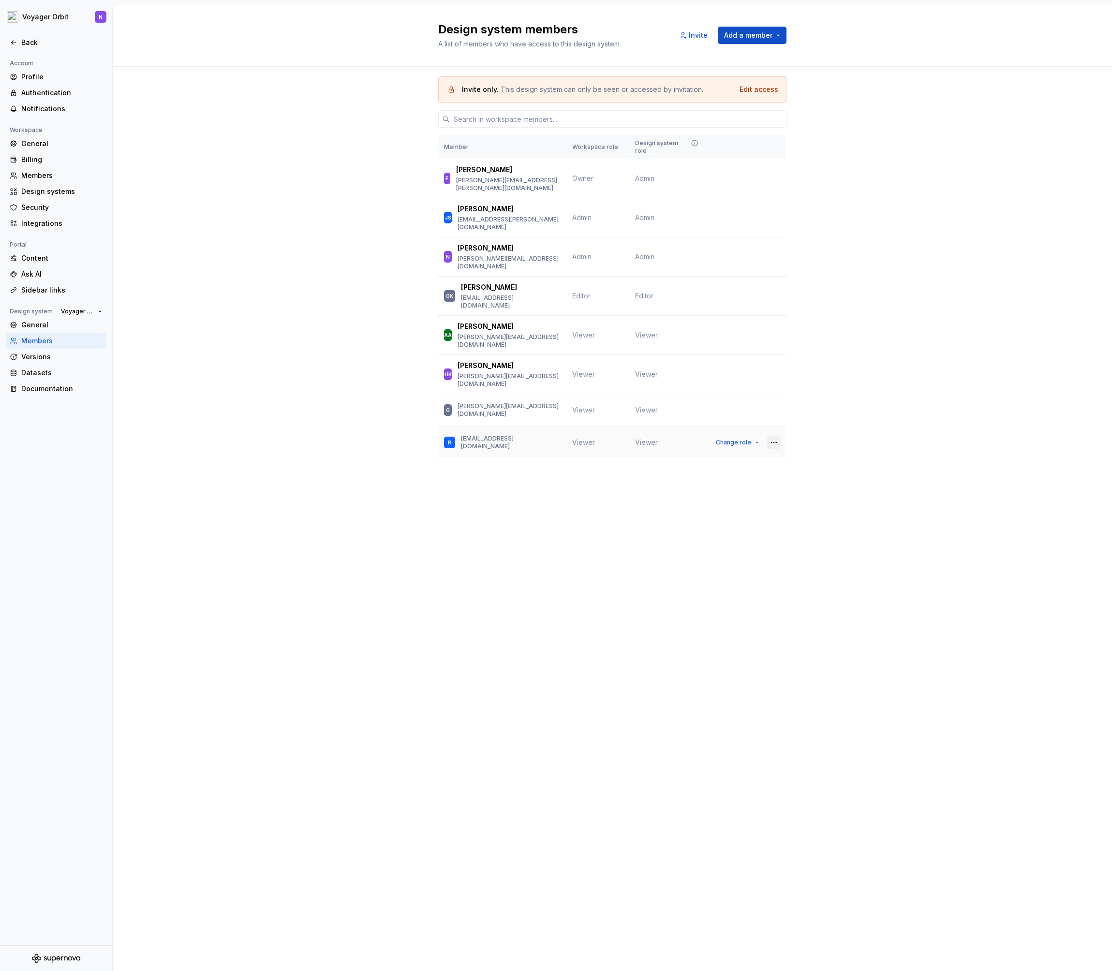
click at [772, 436] on button "button" at bounding box center [774, 443] width 14 height 14
click at [864, 423] on div "Invite only. This design system can only be seen or accessed by invitation. Edi…" at bounding box center [612, 281] width 999 height 429
click at [744, 35] on span "Add a member" at bounding box center [748, 35] width 48 height 10
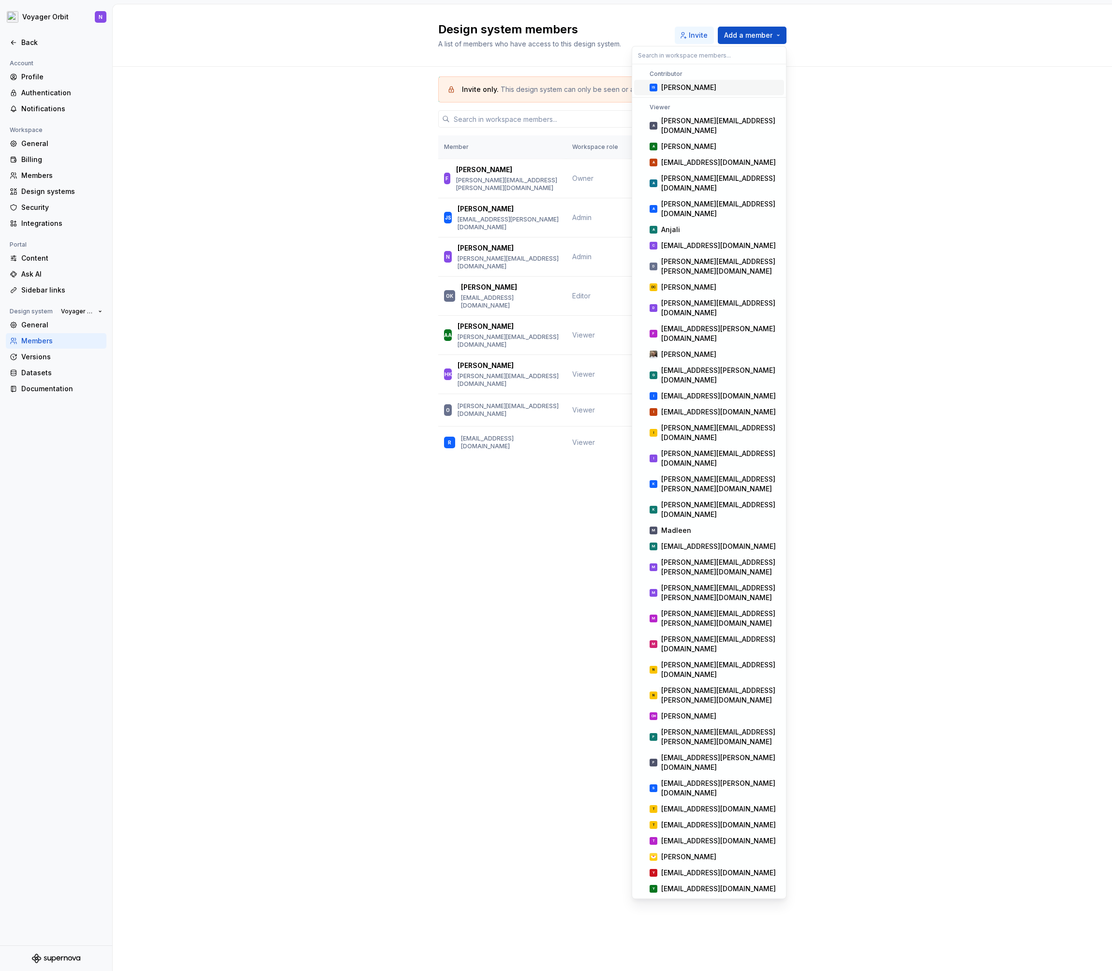
click at [685, 31] on button "Invite" at bounding box center [694, 35] width 39 height 17
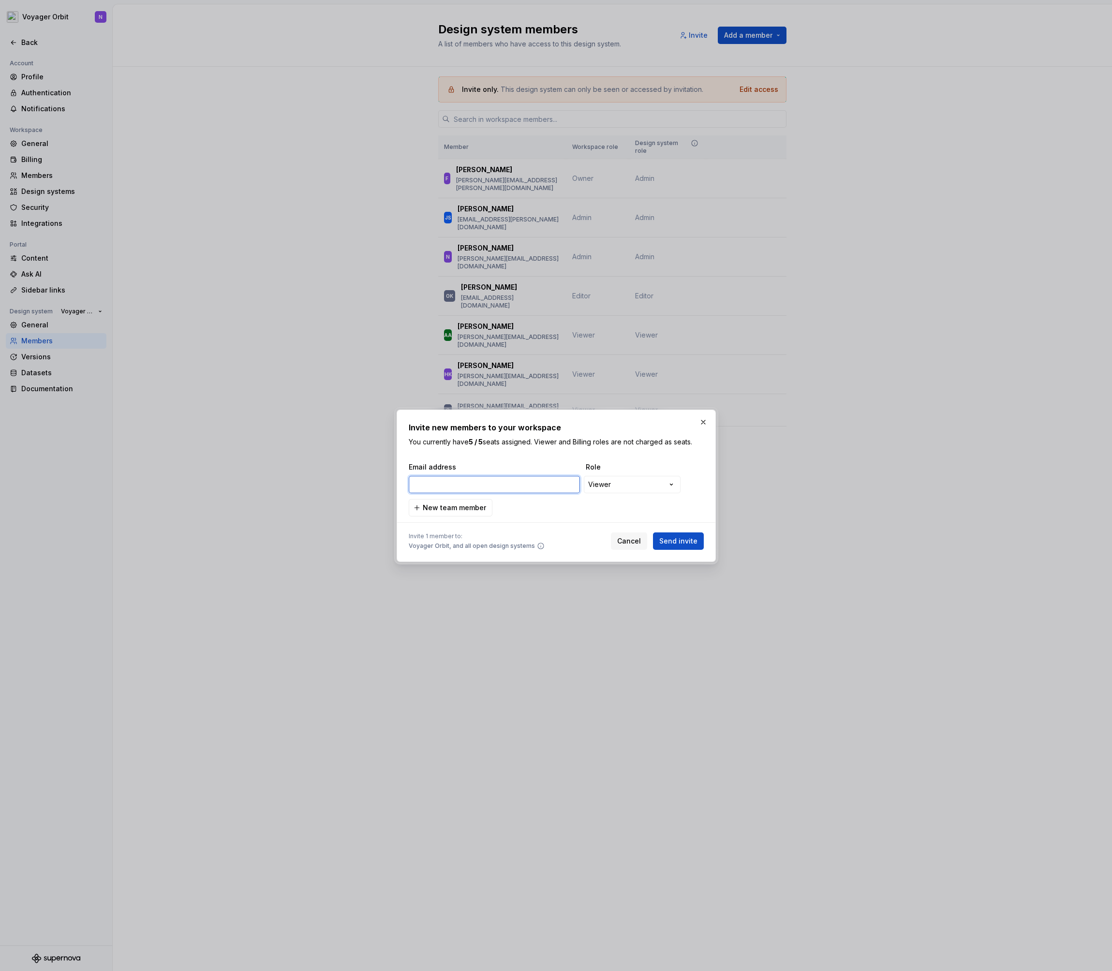
paste input "[EMAIL_ADDRESS][DOMAIN_NAME]"
type input "[EMAIL_ADDRESS][DOMAIN_NAME]"
drag, startPoint x: 459, startPoint y: 508, endPoint x: 413, endPoint y: 578, distance: 84.1
click at [413, 578] on div "**********" at bounding box center [556, 485] width 1112 height 971
click at [700, 423] on button "button" at bounding box center [704, 422] width 14 height 14
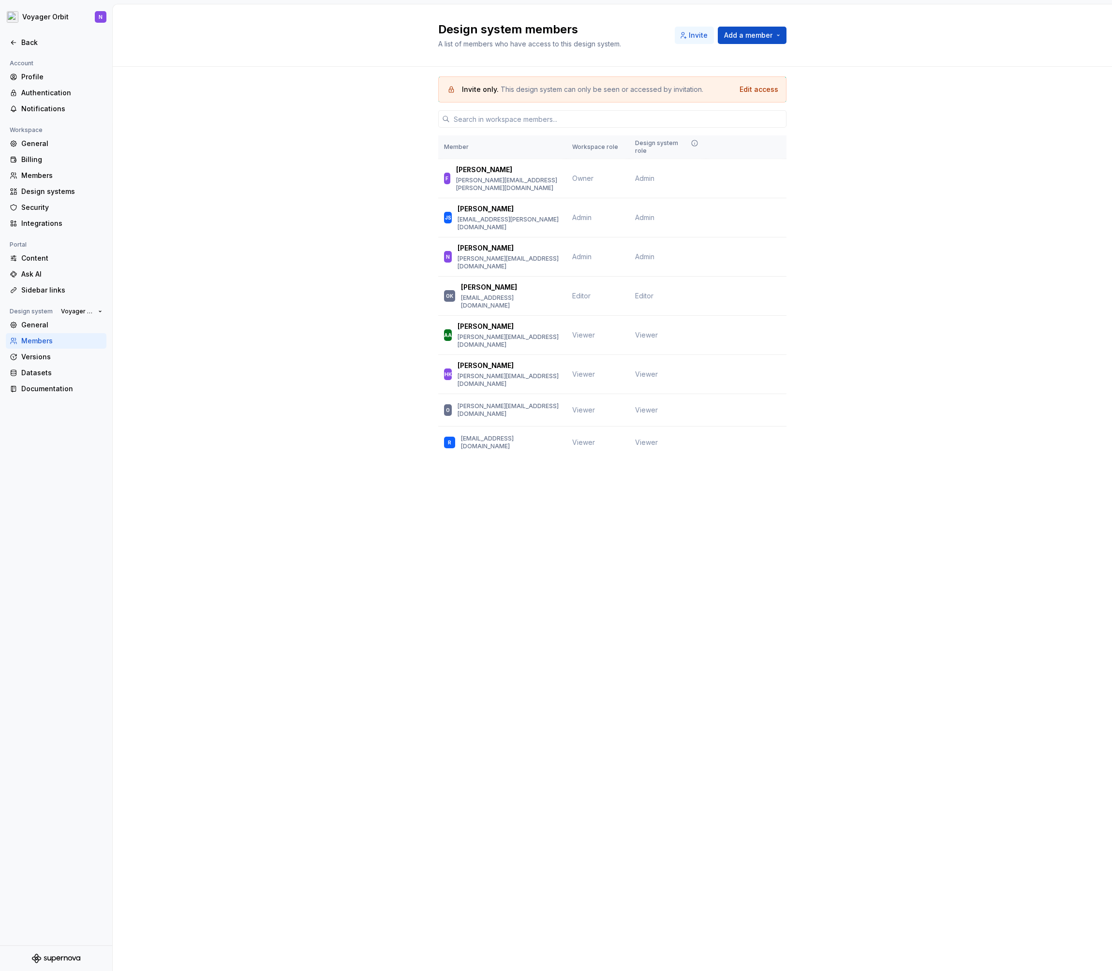
click at [695, 32] on span "Invite" at bounding box center [698, 35] width 19 height 10
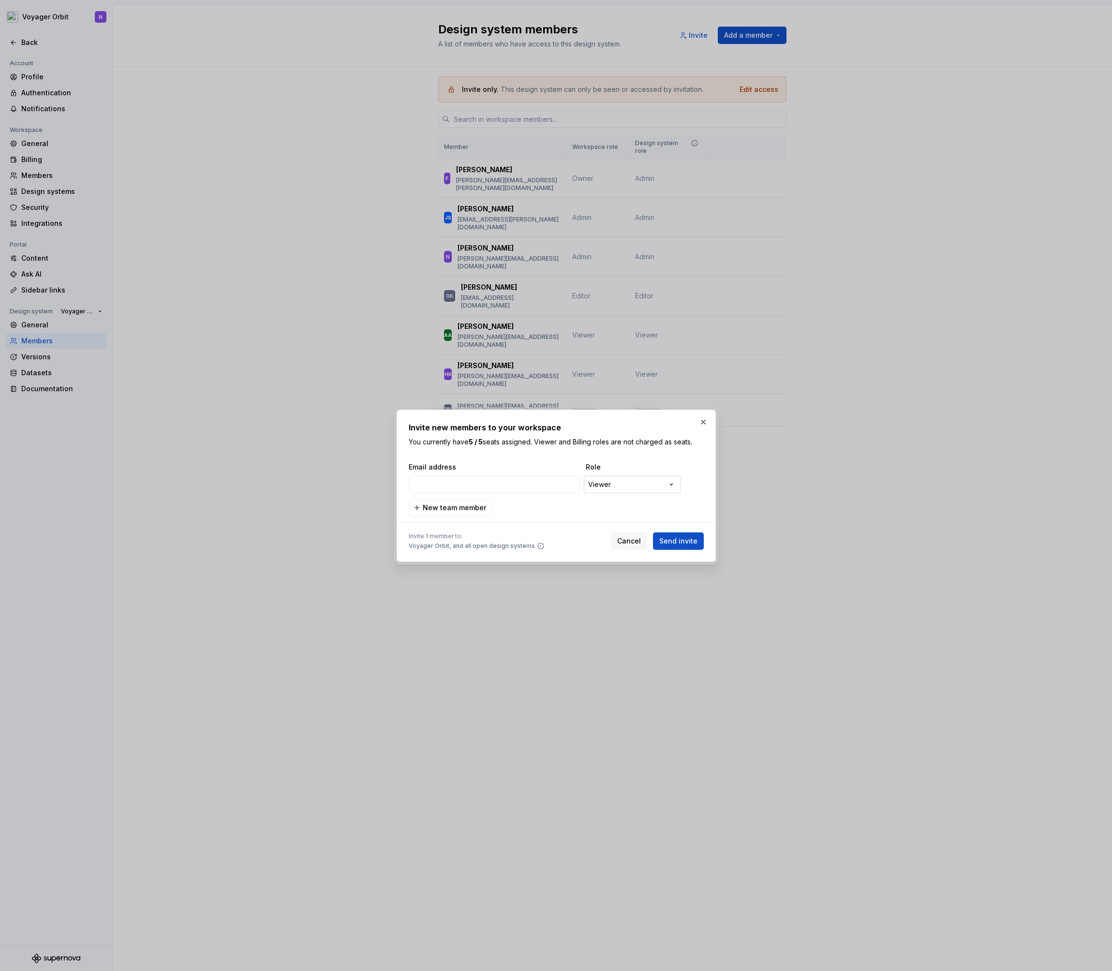
click at [634, 488] on div "**********" at bounding box center [556, 485] width 1112 height 971
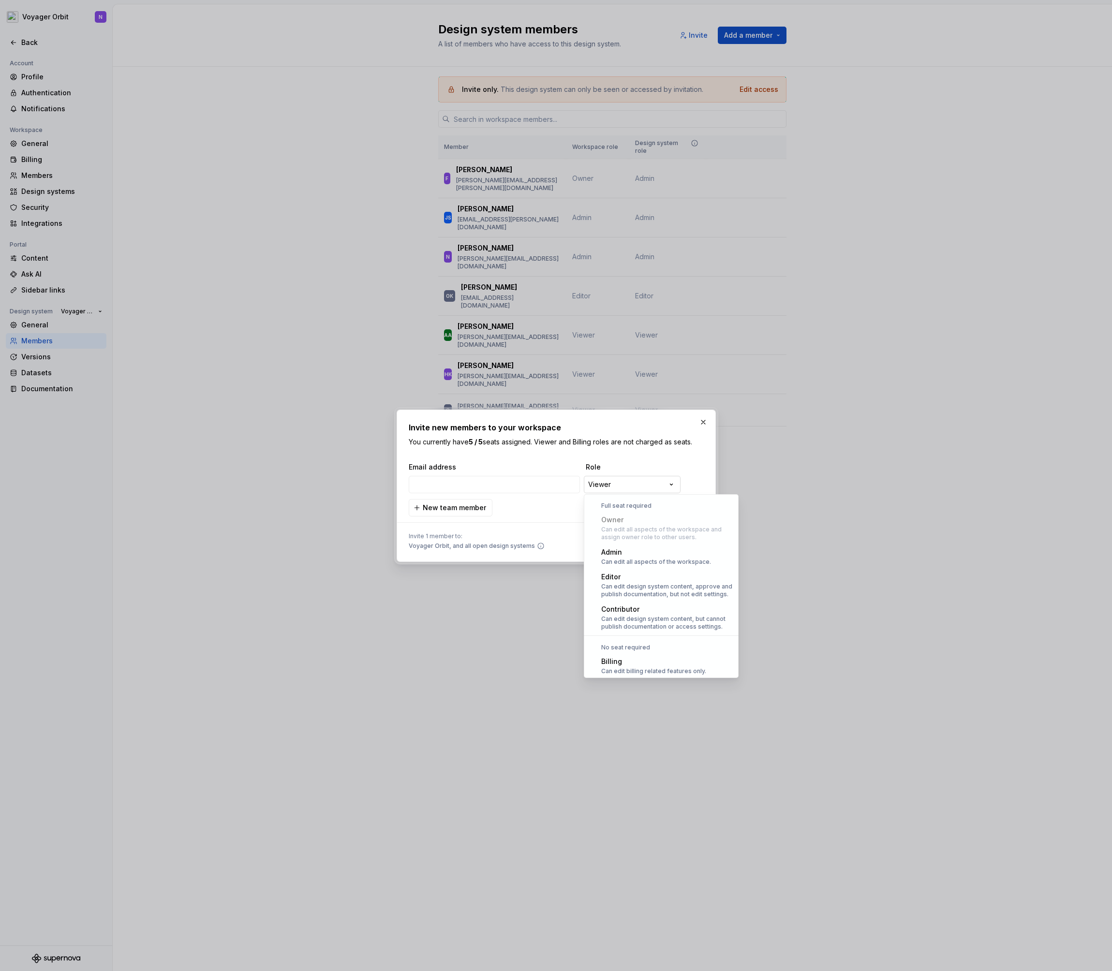
scroll to position [27, 0]
click at [540, 514] on div "**********" at bounding box center [556, 485] width 1112 height 971
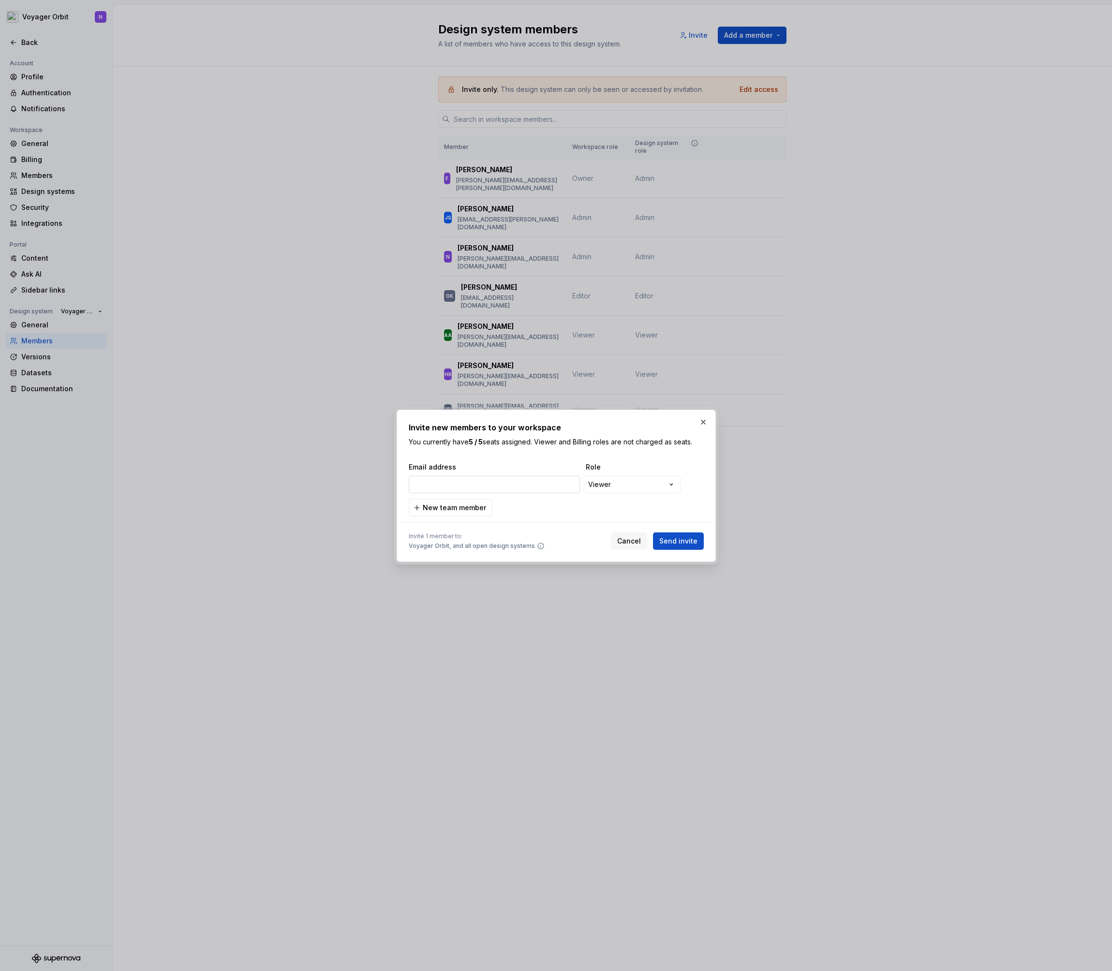
click at [458, 480] on input "email" at bounding box center [494, 484] width 171 height 17
paste input "[EMAIL_ADDRESS][DOMAIN_NAME]"
type input "[EMAIL_ADDRESS][DOMAIN_NAME]"
click at [680, 542] on span "Send invite" at bounding box center [678, 541] width 38 height 10
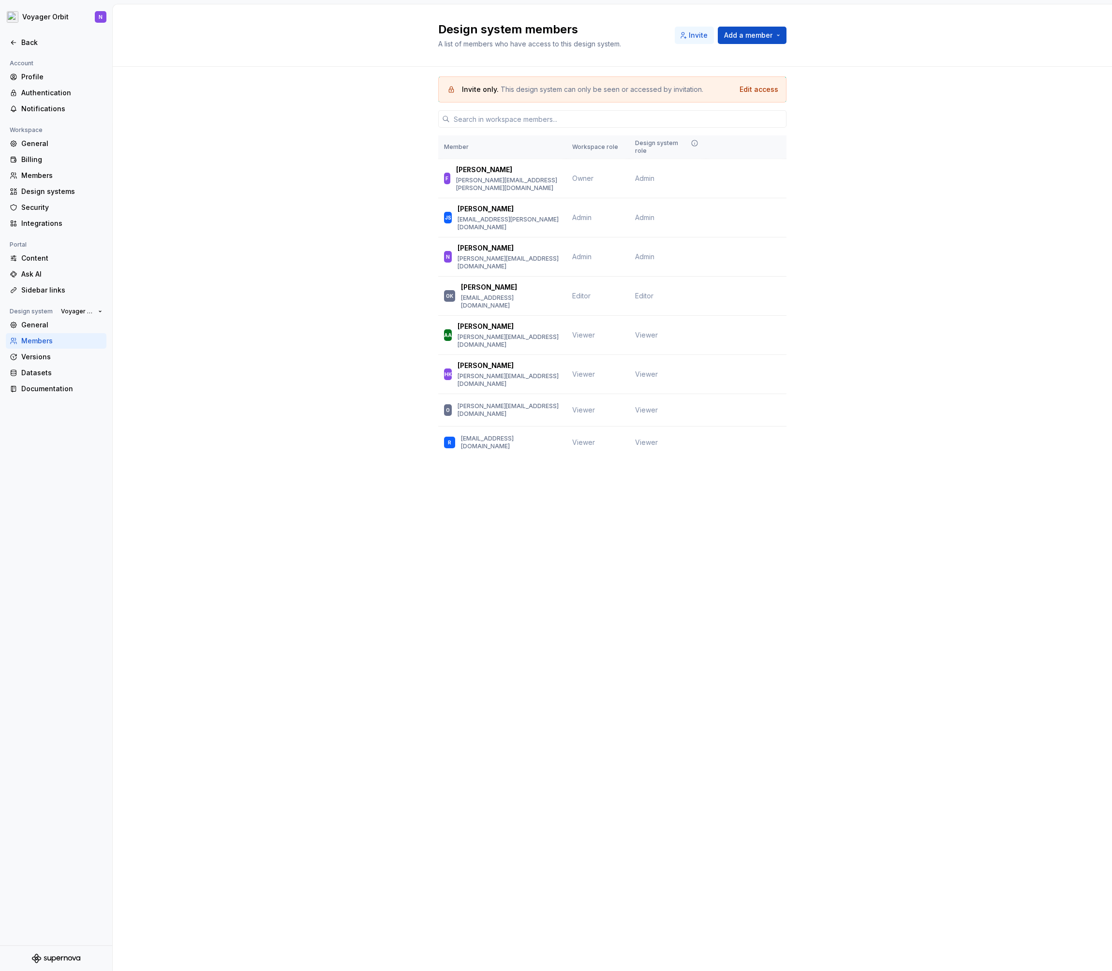
click at [701, 34] on span "Invite" at bounding box center [698, 35] width 19 height 10
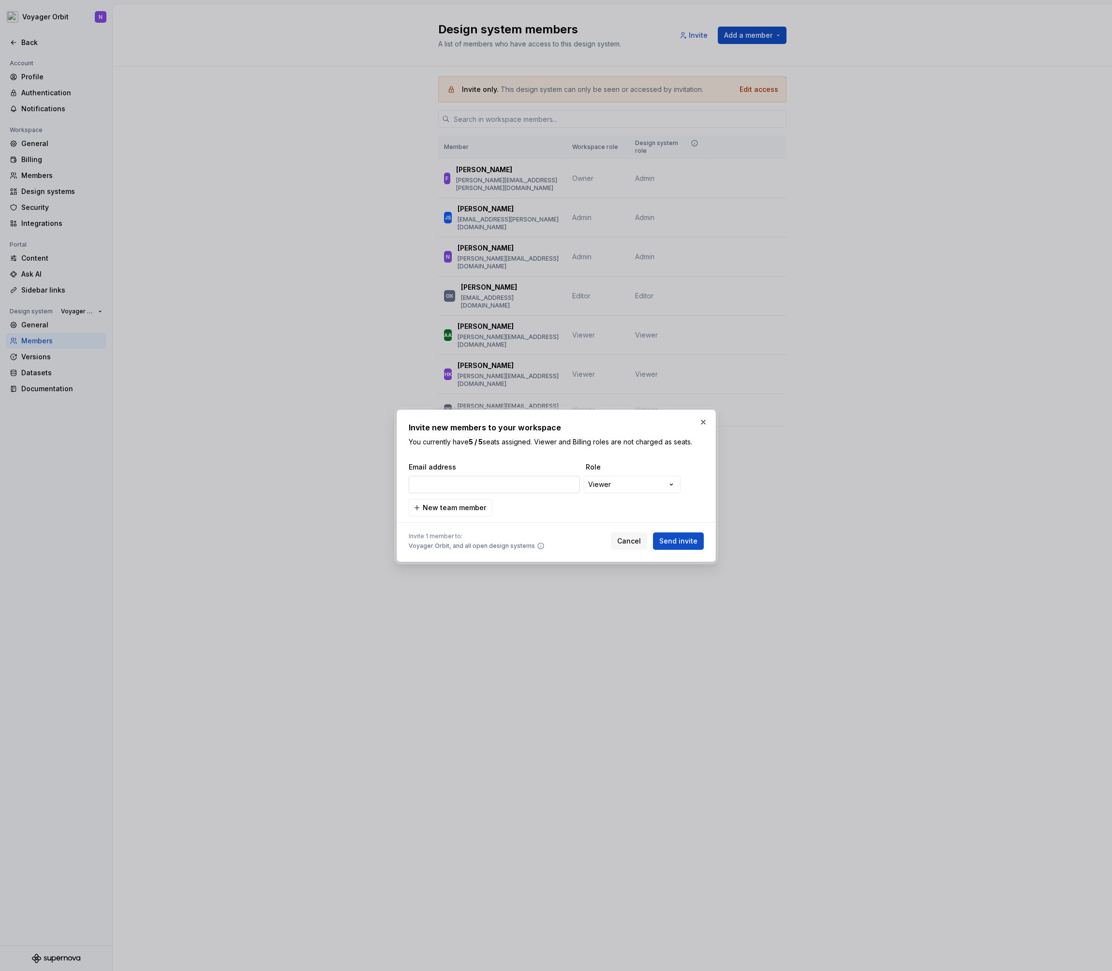
click at [481, 489] on input "email" at bounding box center [494, 484] width 171 height 17
type input "[PERSON_NAME][EMAIL_ADDRESS][PERSON_NAME][DOMAIN_NAME]"
click at [676, 542] on span "Send invite" at bounding box center [678, 541] width 38 height 10
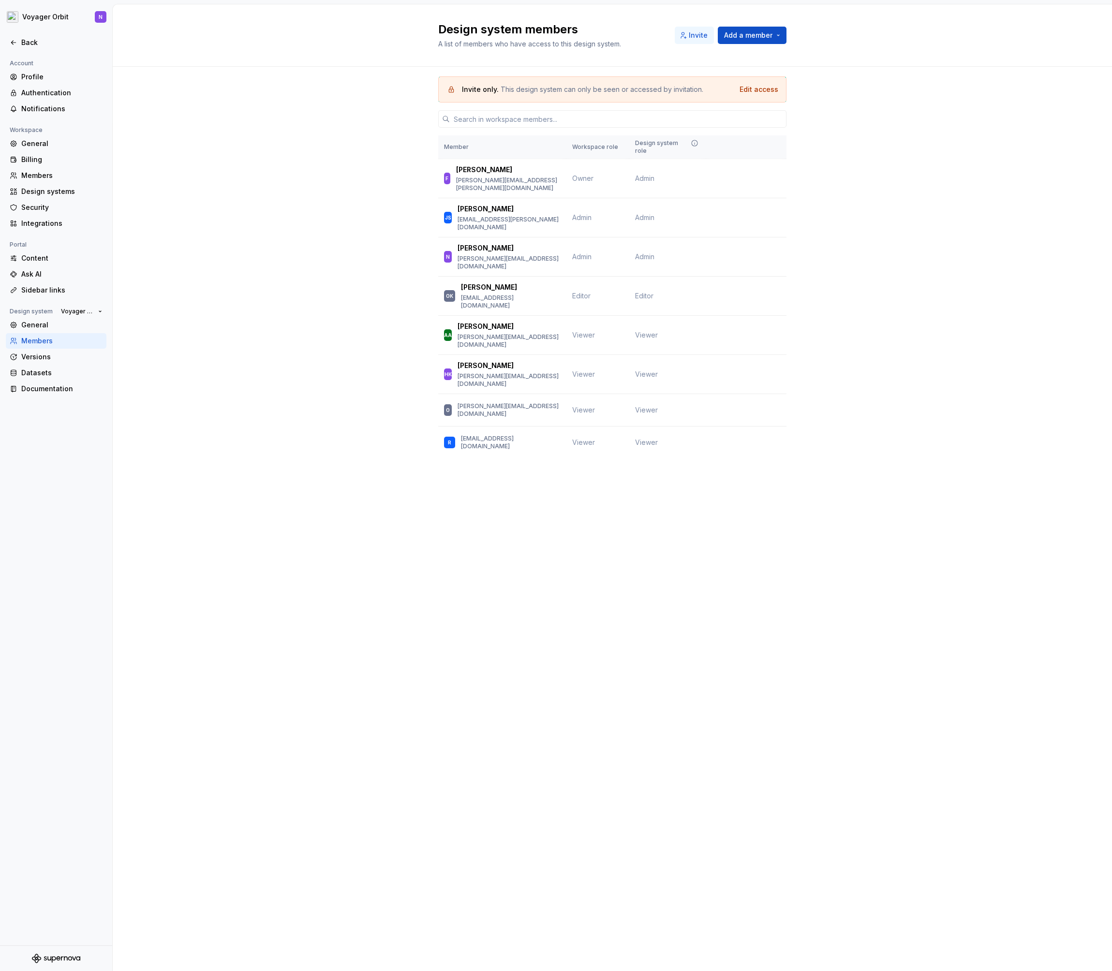
click at [691, 37] on span "Invite" at bounding box center [698, 35] width 19 height 10
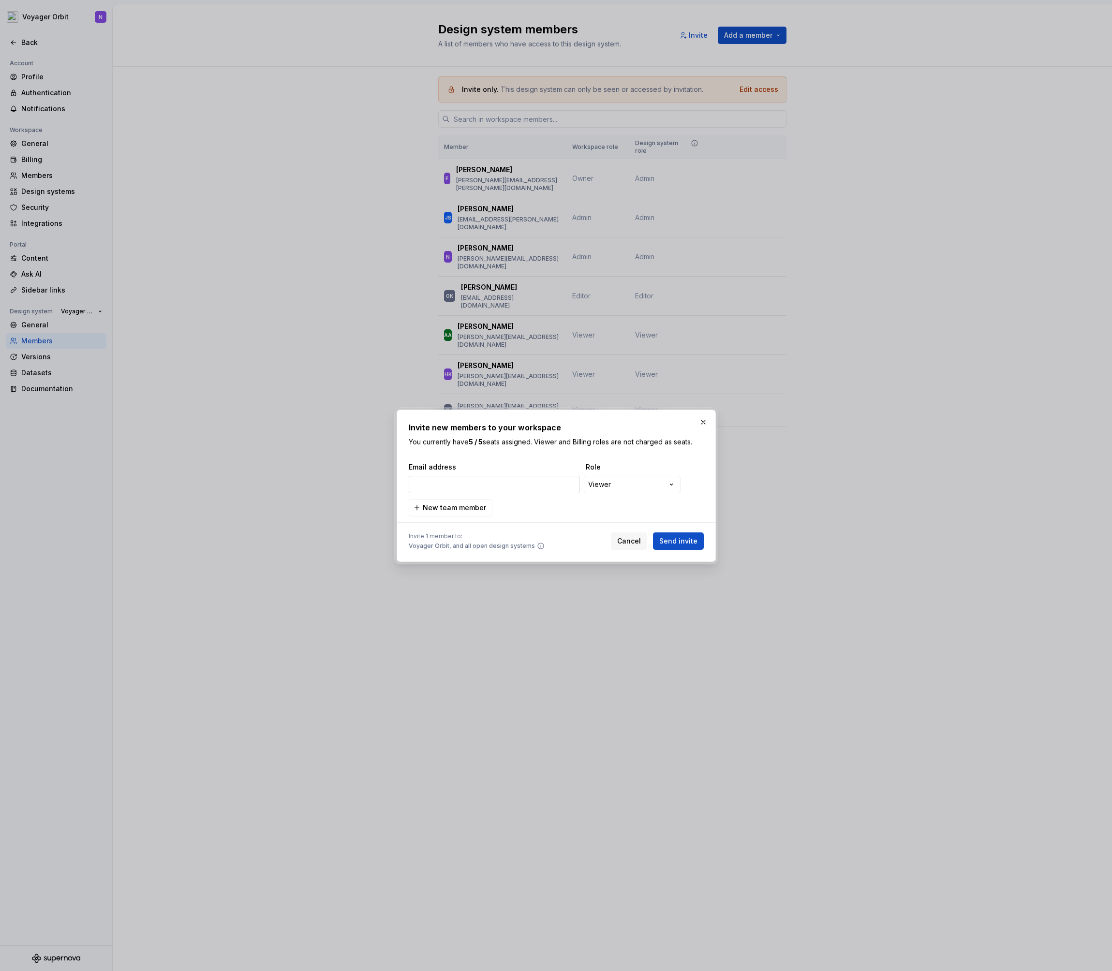
click at [517, 487] on input "email" at bounding box center [494, 484] width 171 height 17
click at [693, 542] on span "Send invite" at bounding box center [678, 541] width 38 height 10
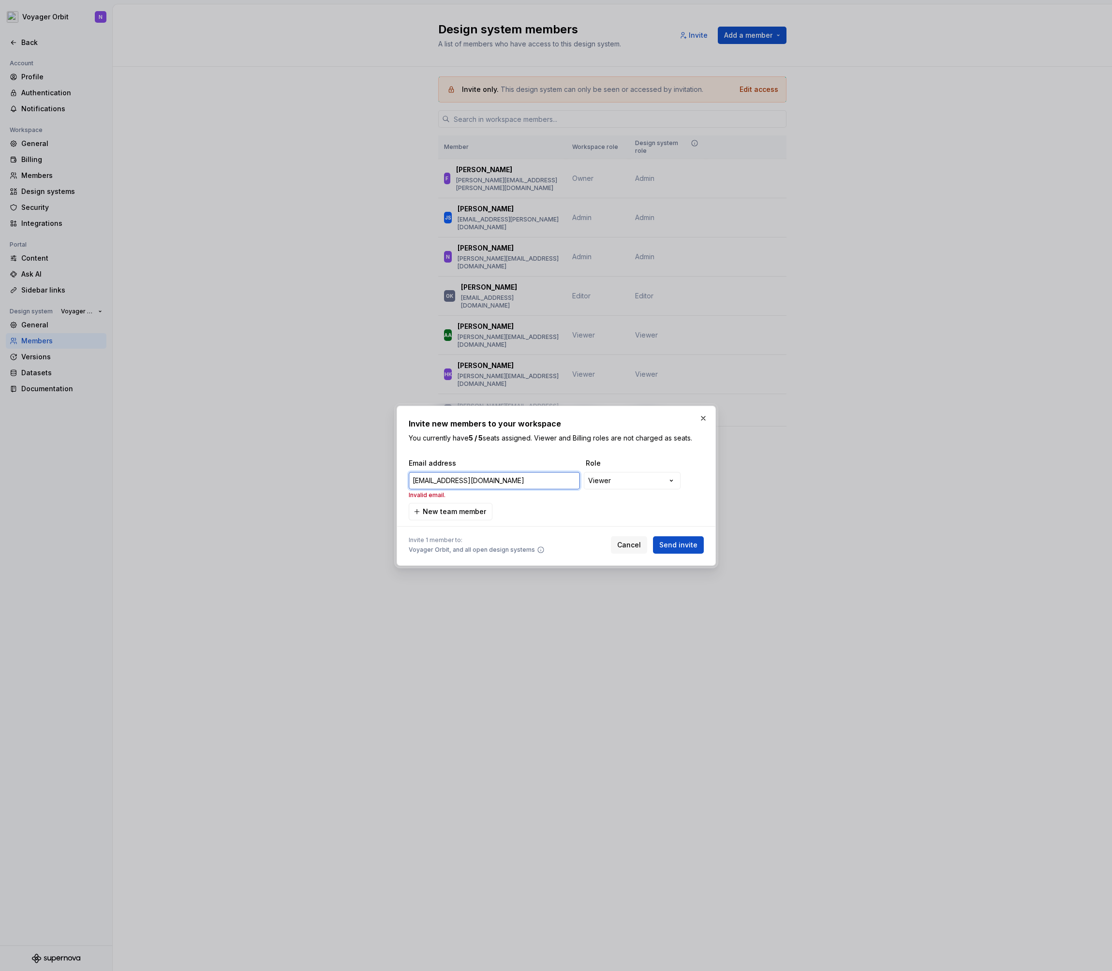
click at [416, 478] on input "[EMAIL_ADDRESS][DOMAIN_NAME]" at bounding box center [494, 480] width 171 height 17
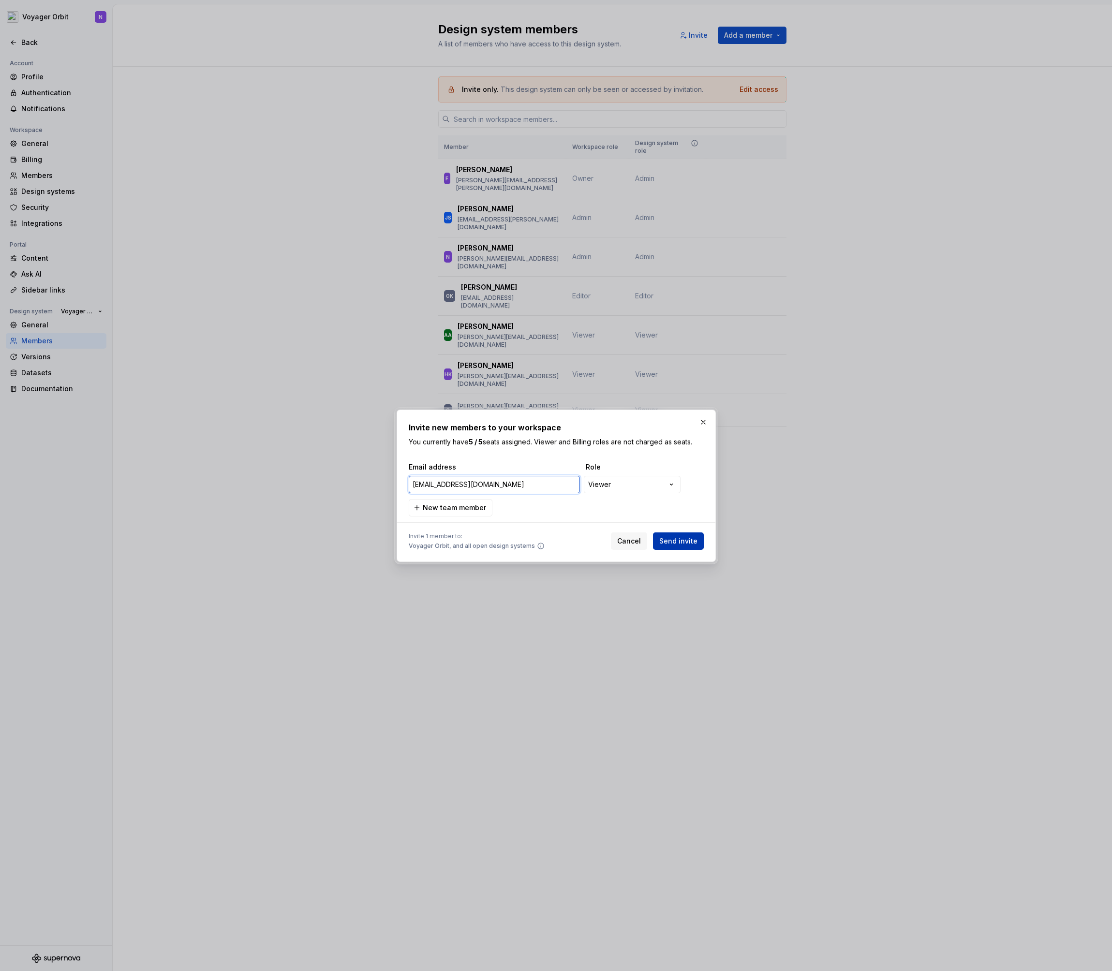
type input "[EMAIL_ADDRESS][DOMAIN_NAME]"
click at [668, 539] on span "Send invite" at bounding box center [678, 541] width 38 height 10
